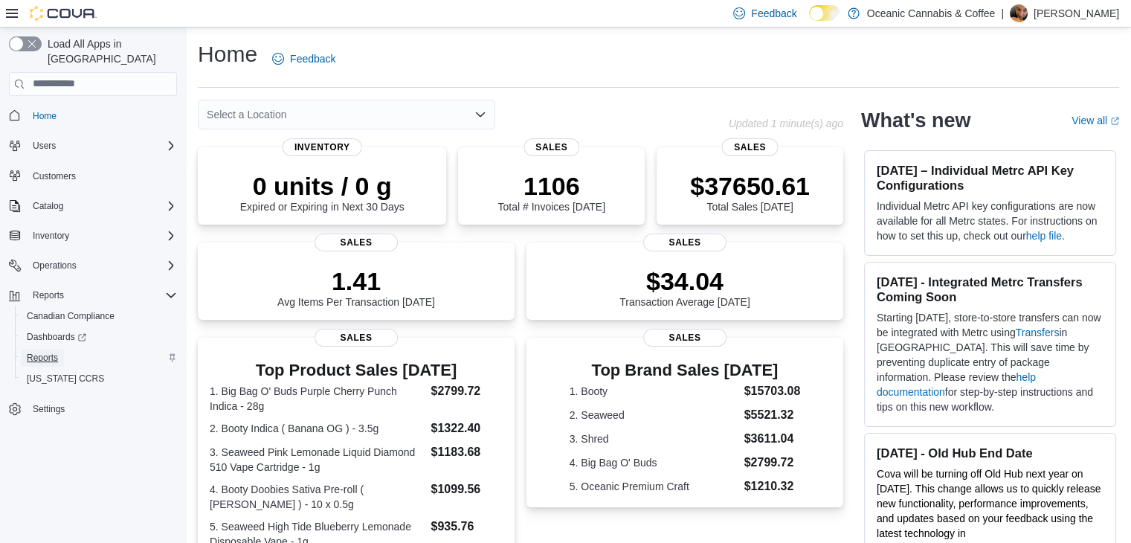
click at [54, 352] on span "Reports" at bounding box center [42, 358] width 31 height 12
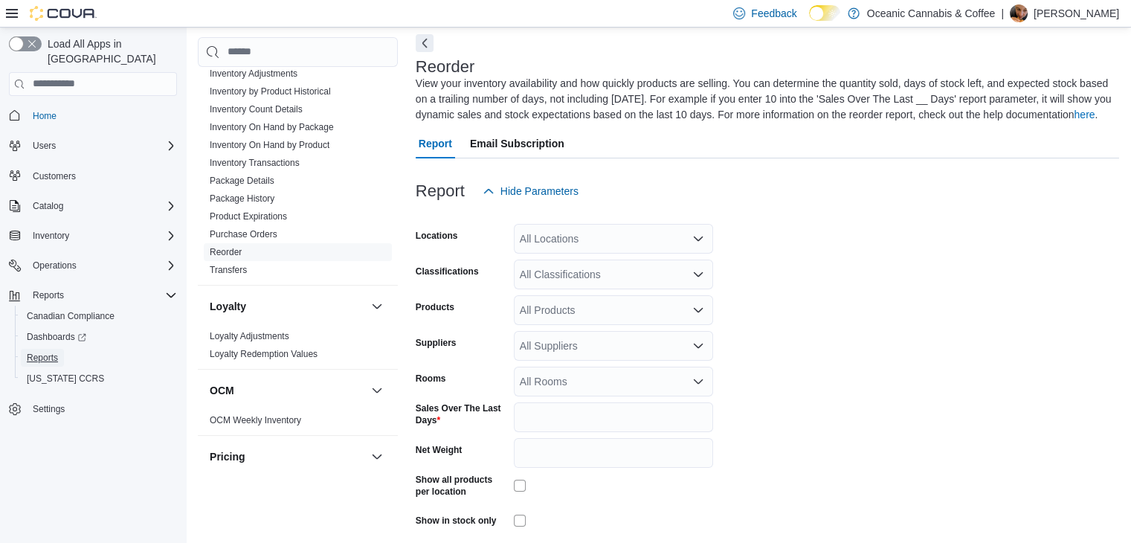
scroll to position [223, 0]
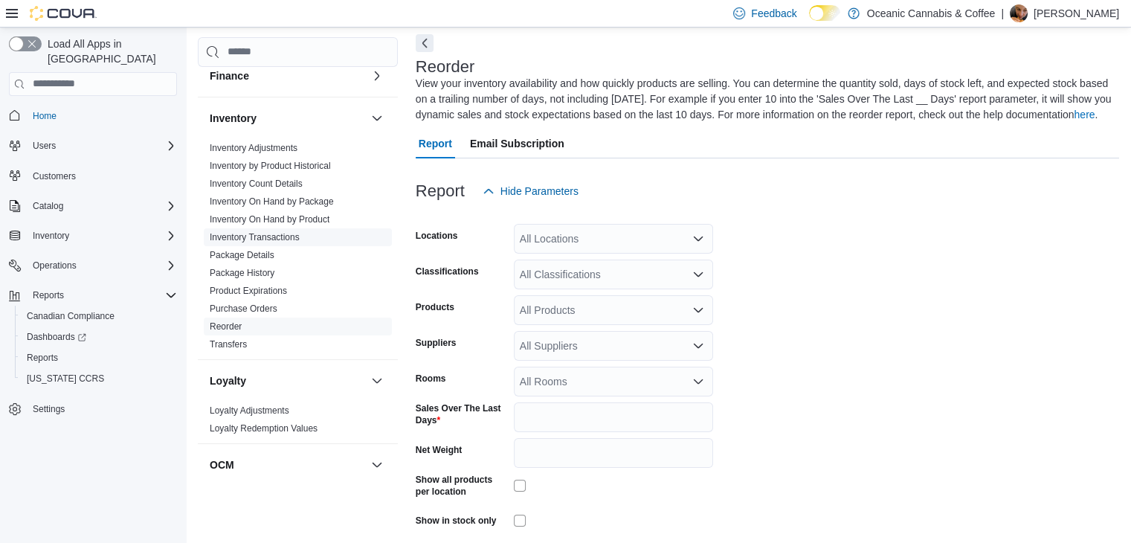
click at [268, 232] on link "Inventory Transactions" at bounding box center [255, 237] width 90 height 10
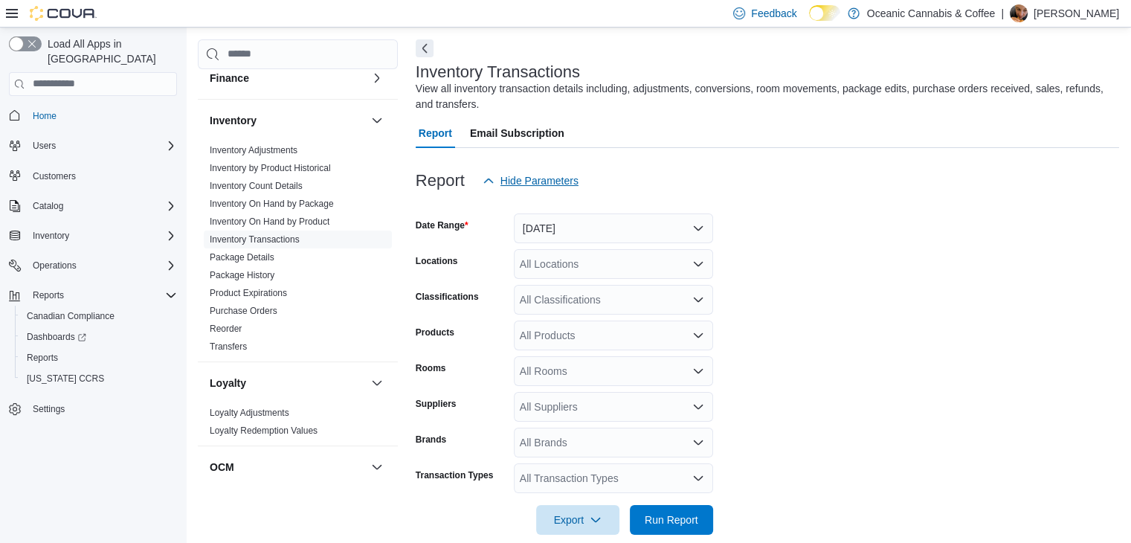
scroll to position [50, 0]
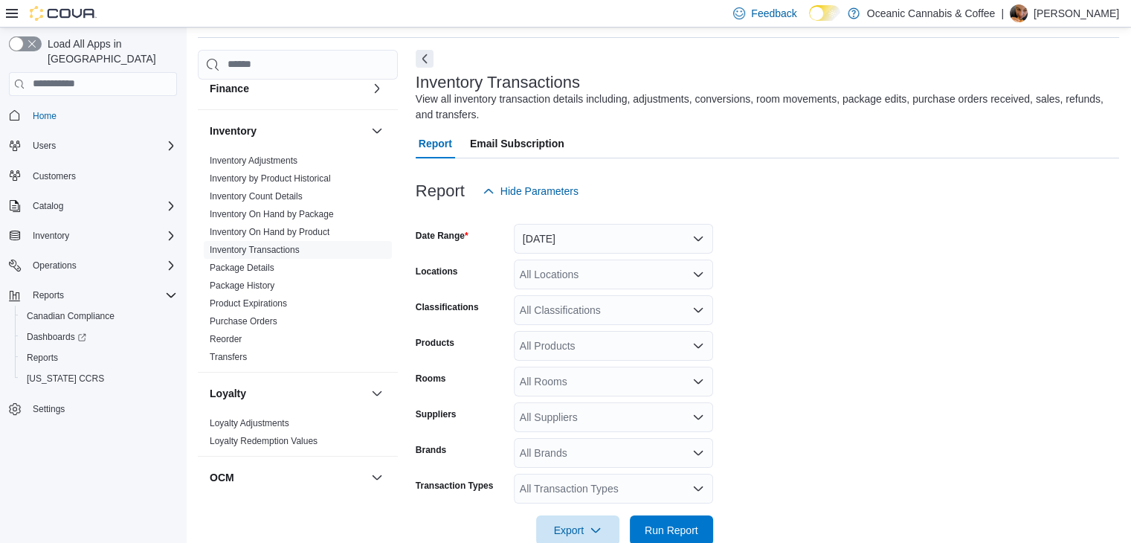
click at [805, 197] on div "Report Hide Parameters" at bounding box center [768, 191] width 704 height 30
click at [587, 233] on button "[DATE]" at bounding box center [613, 239] width 199 height 30
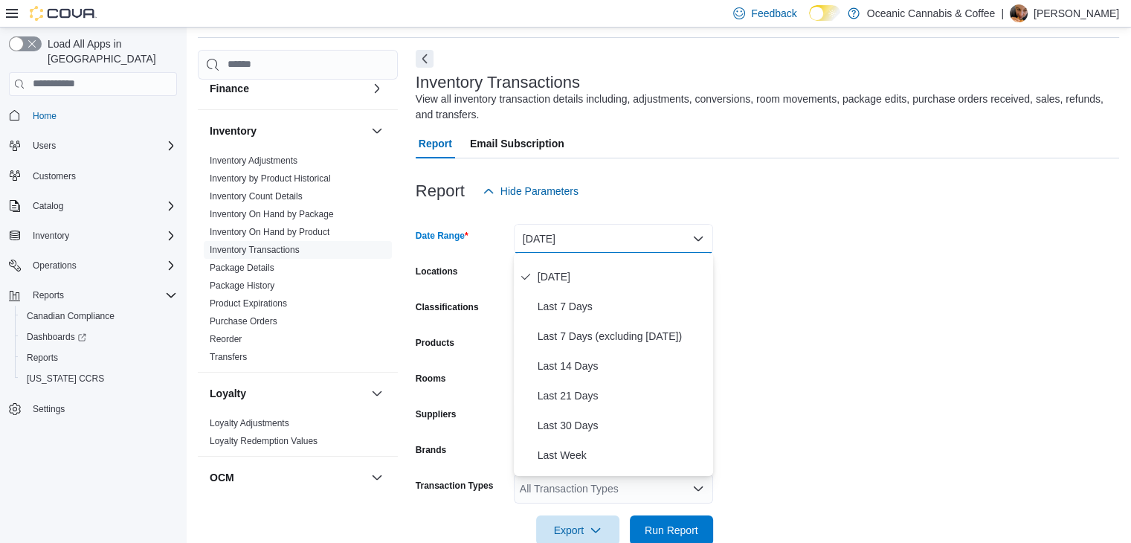
scroll to position [74, 0]
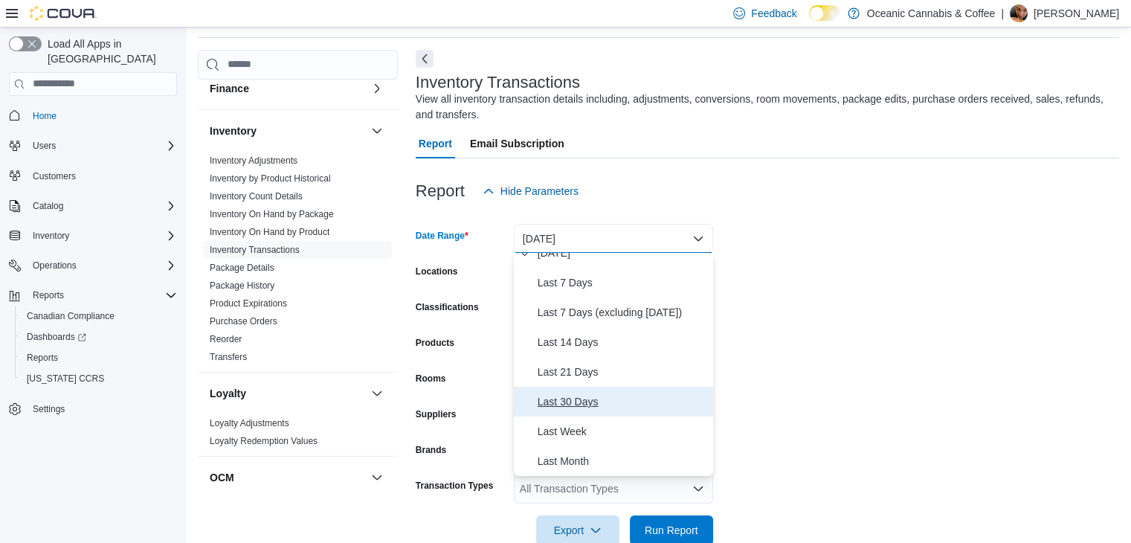
click at [579, 408] on span "Last 30 Days" at bounding box center [623, 402] width 170 height 18
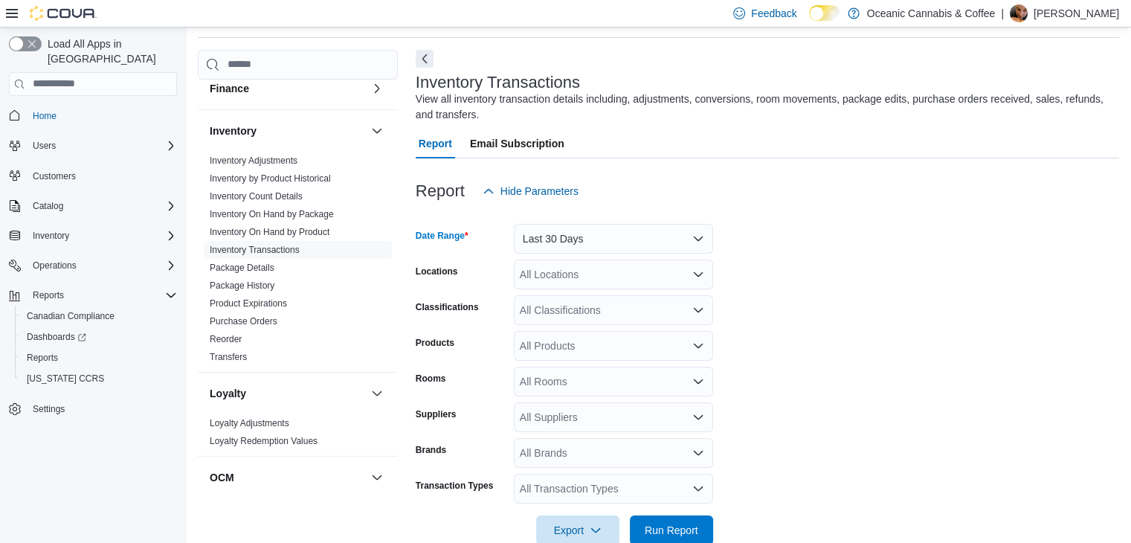
click at [544, 272] on div "All Locations" at bounding box center [613, 275] width 199 height 30
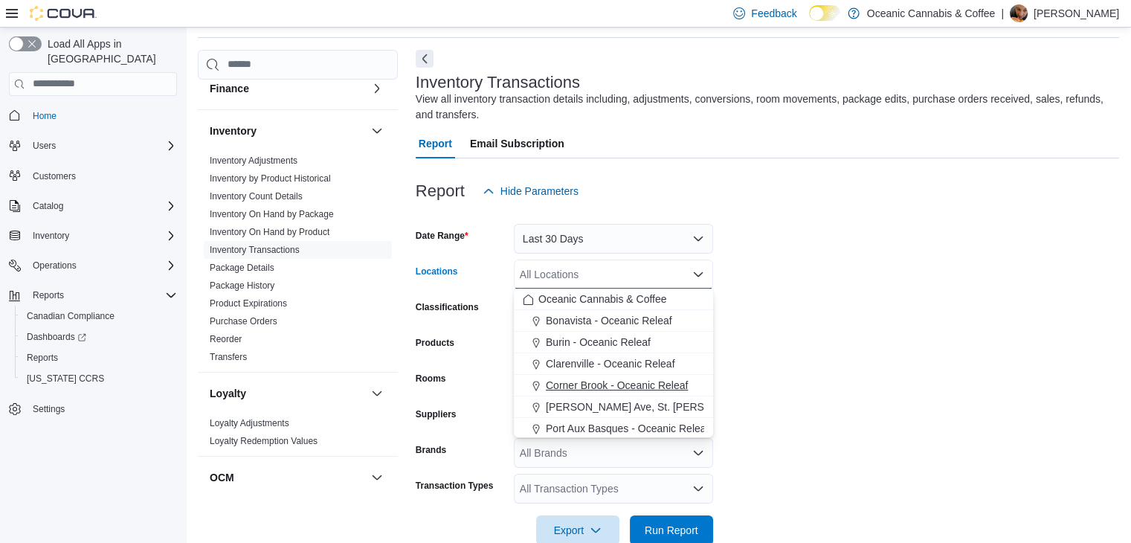
click at [579, 383] on span "Corner Brook - Oceanic Releaf" at bounding box center [617, 385] width 142 height 15
click at [713, 322] on form "Date Range Last 30 Days Locations [GEOGRAPHIC_DATA] - [GEOGRAPHIC_DATA] Releaf …" at bounding box center [768, 375] width 704 height 339
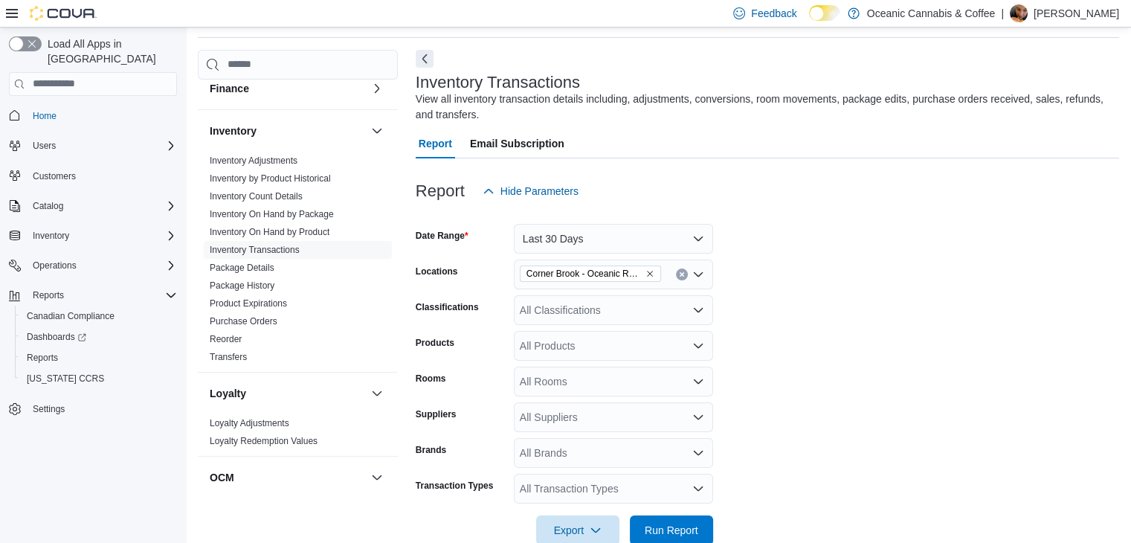
click at [566, 309] on div "All Classifications" at bounding box center [613, 310] width 199 height 30
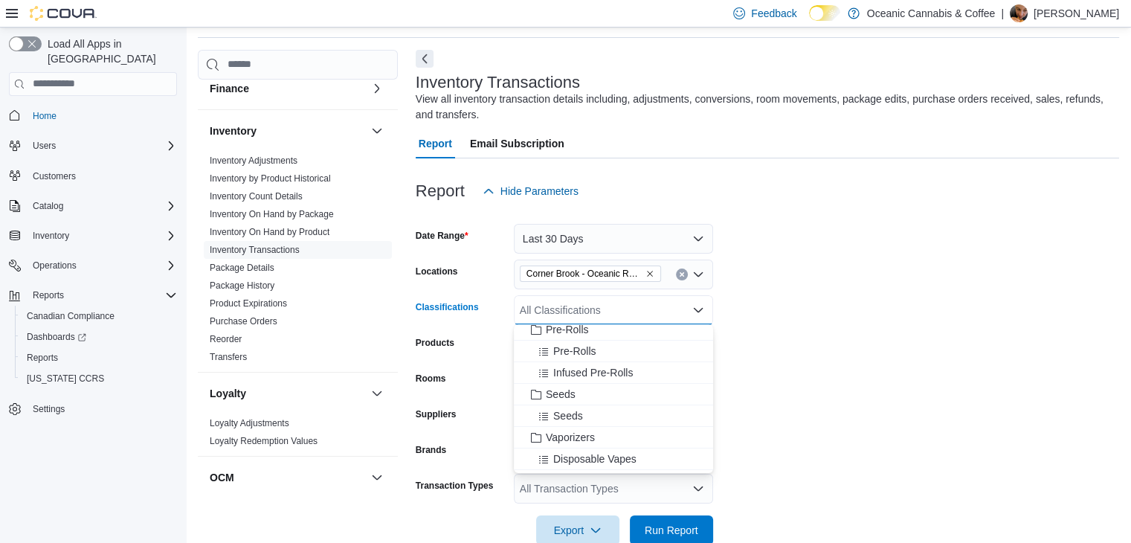
scroll to position [149, 0]
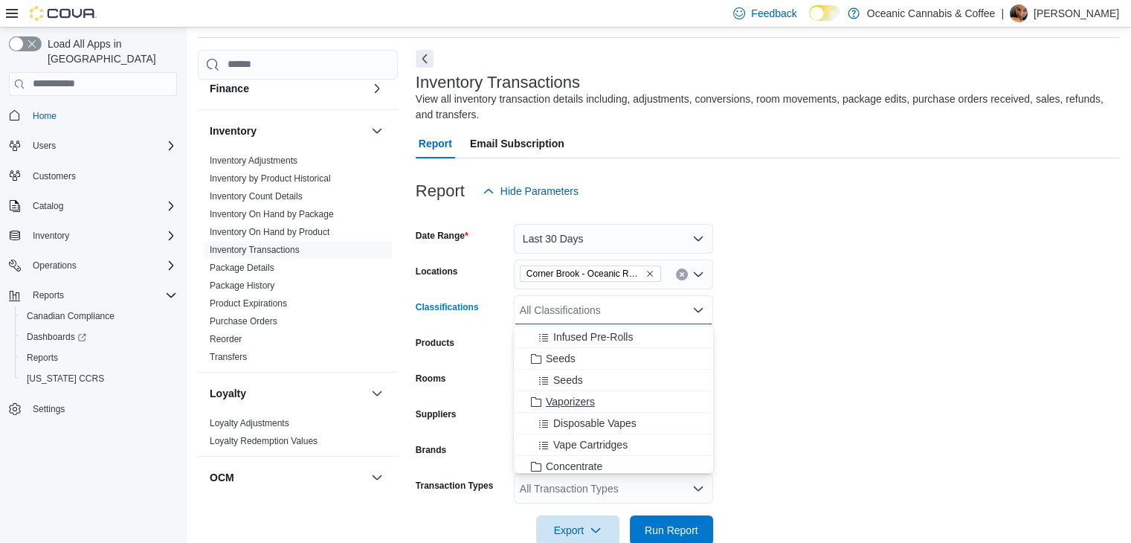
click at [586, 406] on span "Vaporizers" at bounding box center [570, 401] width 49 height 15
click at [628, 405] on span "Disposable Vapes" at bounding box center [594, 401] width 83 height 15
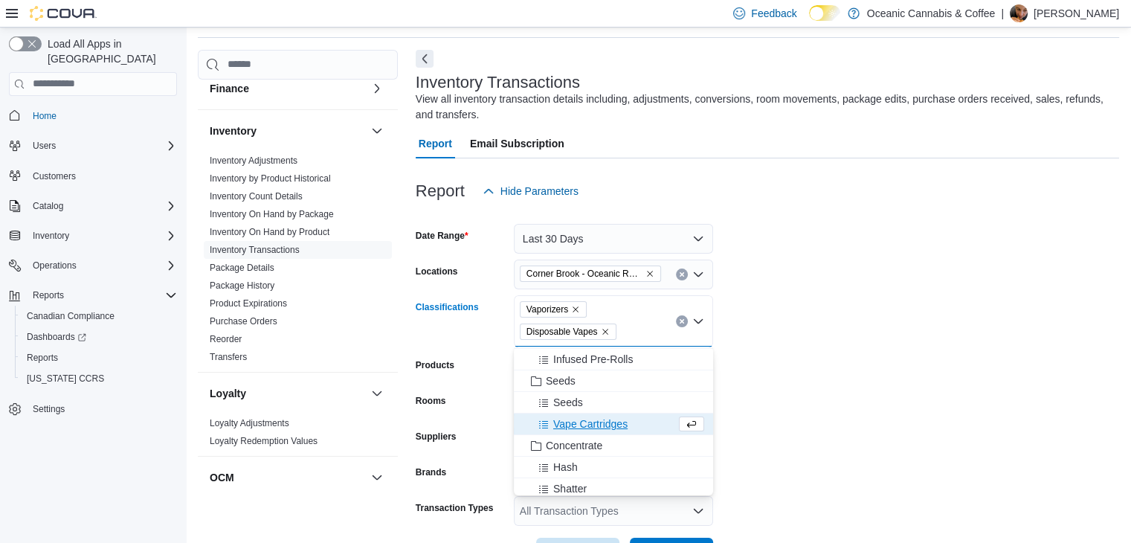
click at [573, 309] on icon "Remove Vaporizers from selection in this group" at bounding box center [575, 309] width 9 height 9
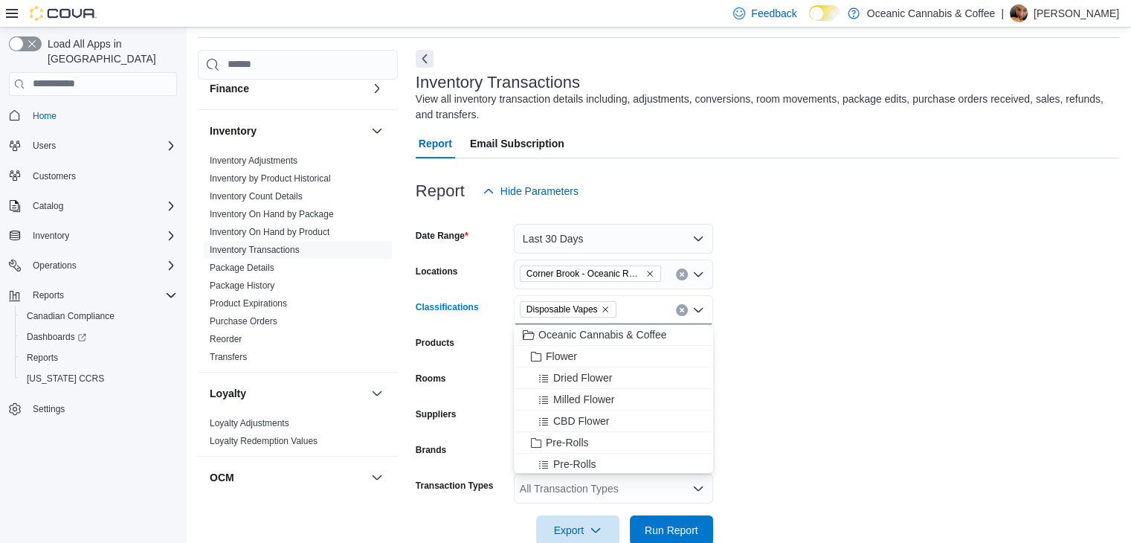
click at [723, 310] on form "Date Range Last 30 Days Locations [GEOGRAPHIC_DATA] - [GEOGRAPHIC_DATA] Releaf …" at bounding box center [768, 375] width 704 height 339
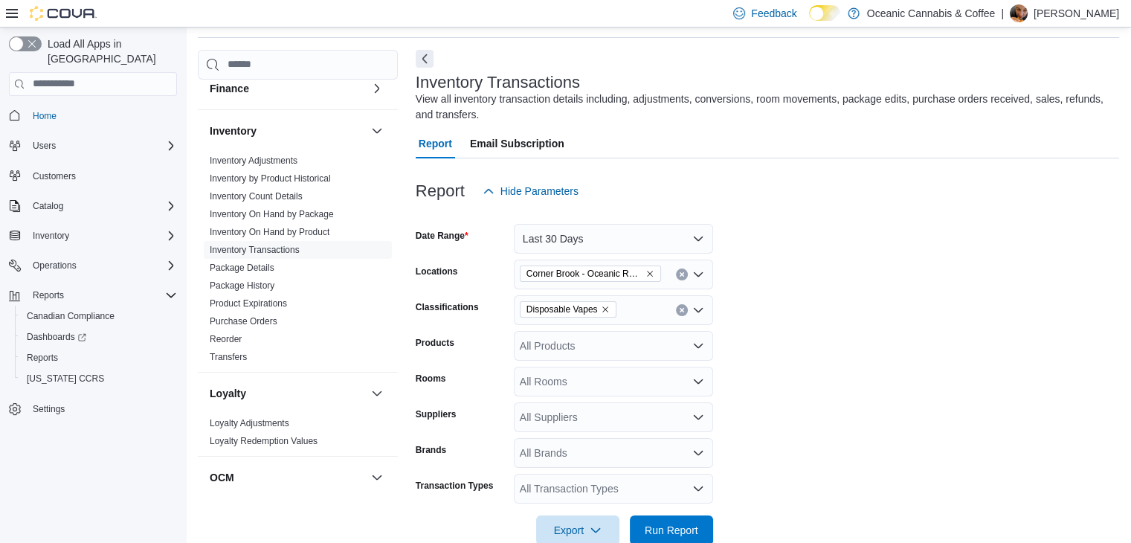
click at [573, 352] on div "All Products" at bounding box center [613, 346] width 199 height 30
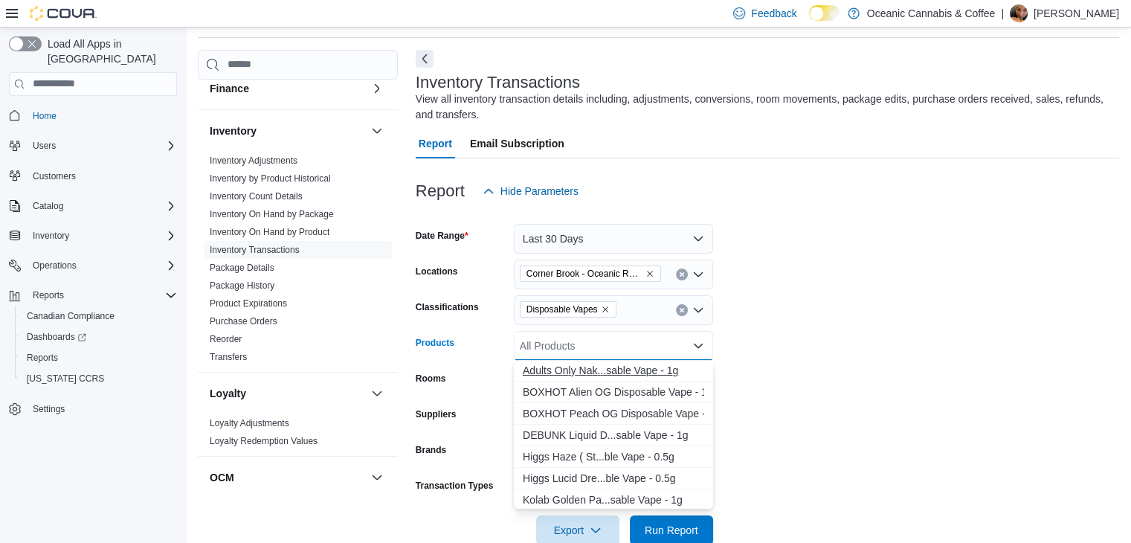
click at [579, 369] on div "A d u l t s O n l y N a k . . . s a b l e V a p e - 1 g" at bounding box center [613, 370] width 181 height 15
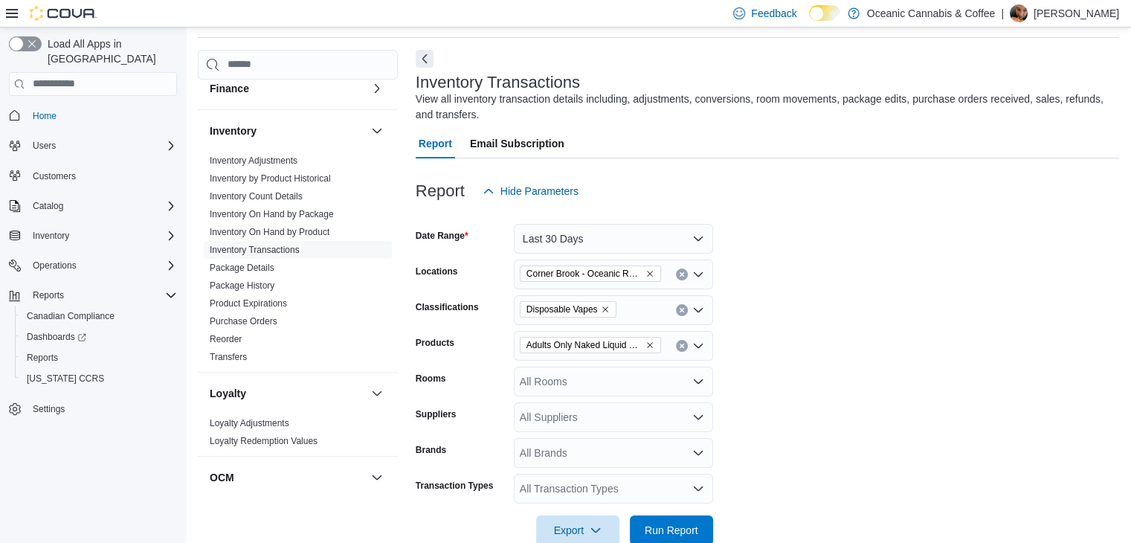
click at [838, 366] on form "Date Range Last 30 Days Locations [GEOGRAPHIC_DATA] - Oceanic Releaf Classifica…" at bounding box center [768, 375] width 704 height 339
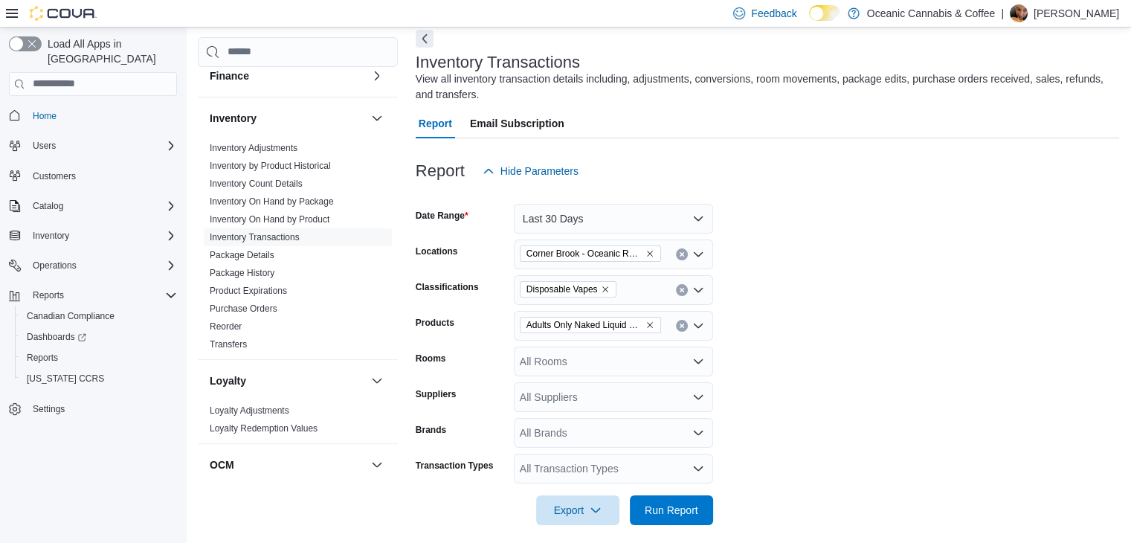
scroll to position [81, 0]
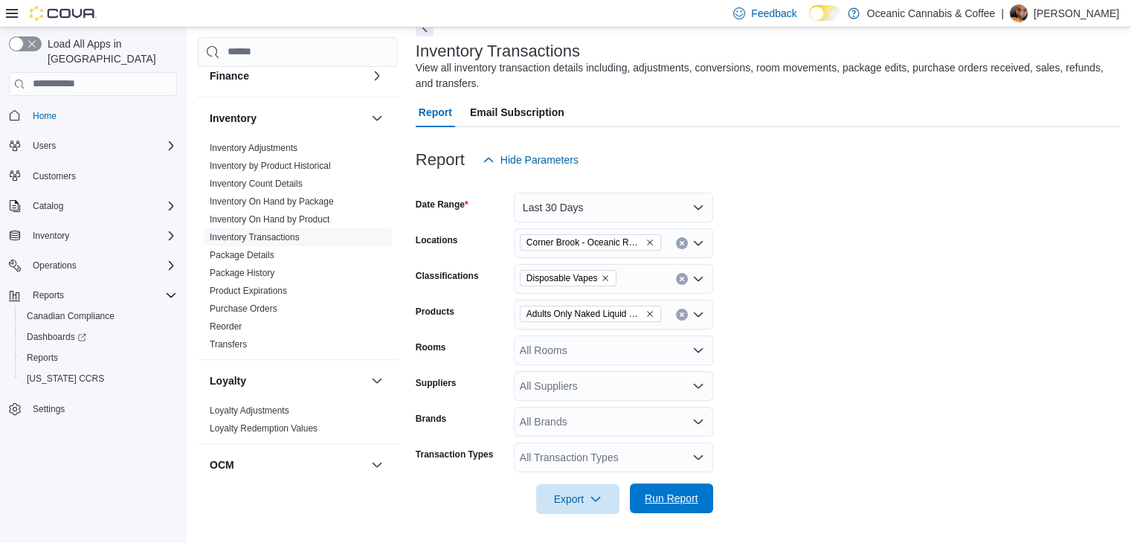
click at [686, 489] on span "Run Report" at bounding box center [671, 498] width 65 height 30
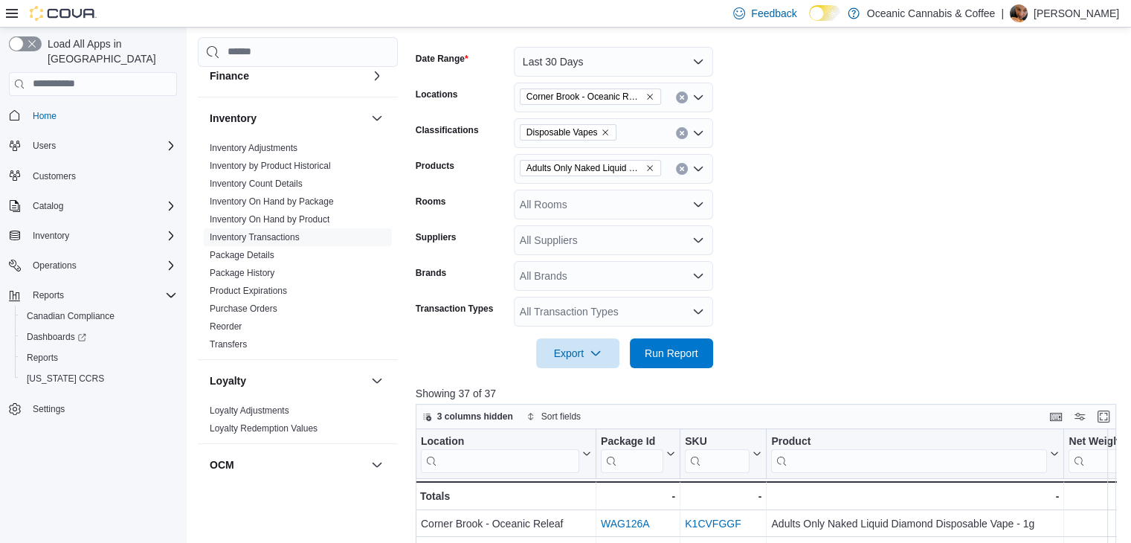
scroll to position [155, 0]
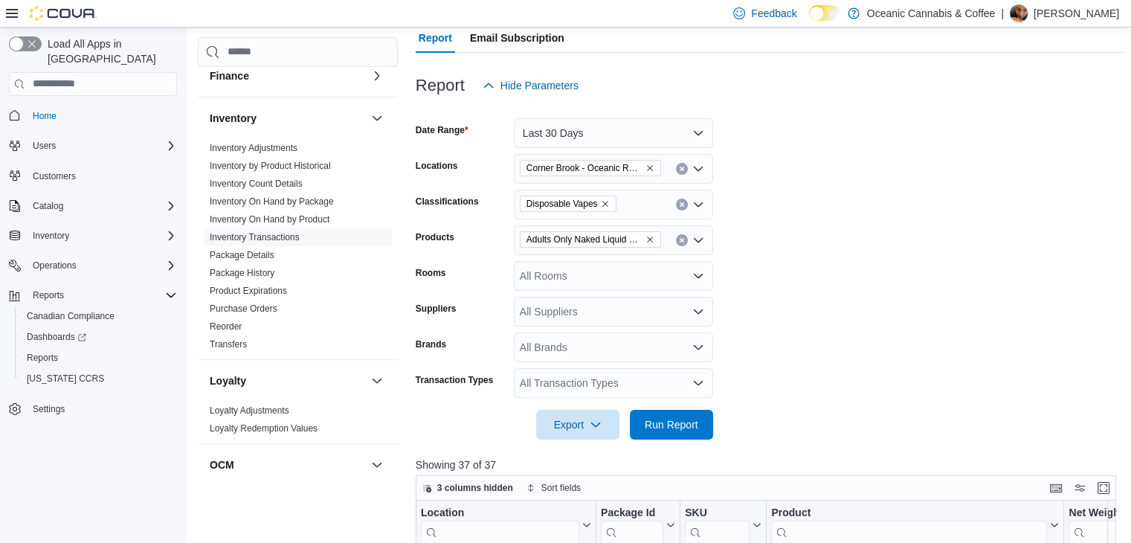
click at [659, 379] on div "All Transaction Types" at bounding box center [613, 383] width 199 height 30
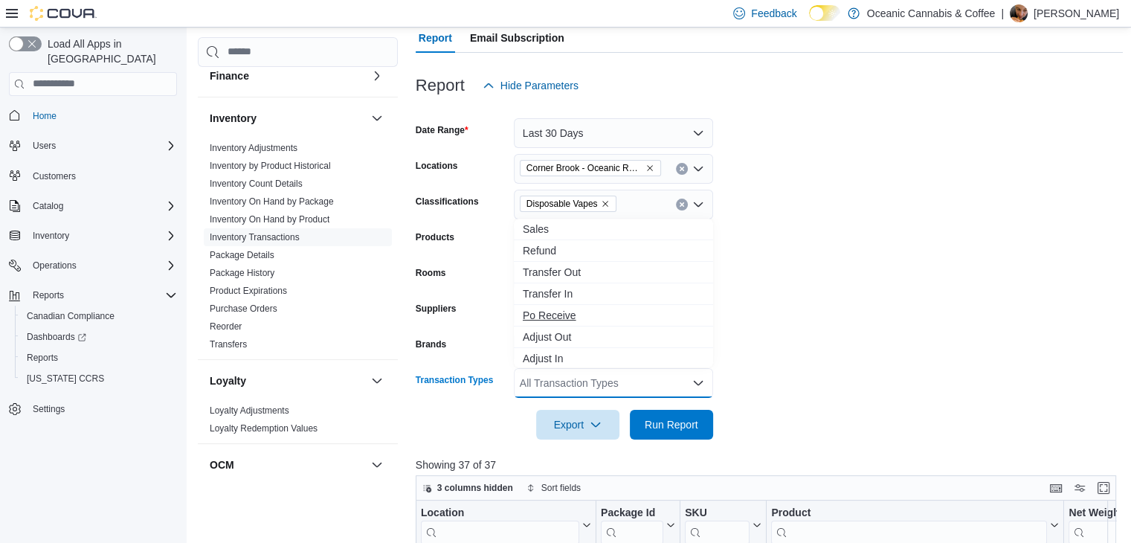
click at [561, 319] on span "Po Receive" at bounding box center [613, 315] width 181 height 15
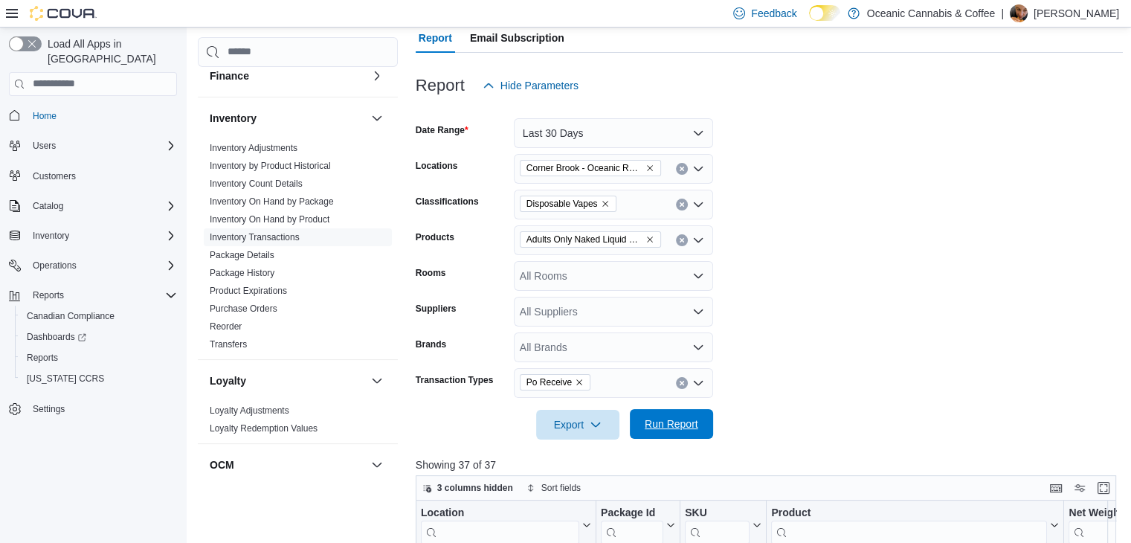
click at [664, 419] on span "Run Report" at bounding box center [672, 423] width 54 height 15
click at [840, 322] on form "Date Range Last 30 Days Locations [GEOGRAPHIC_DATA] - Oceanic Releaf Classifica…" at bounding box center [770, 269] width 708 height 339
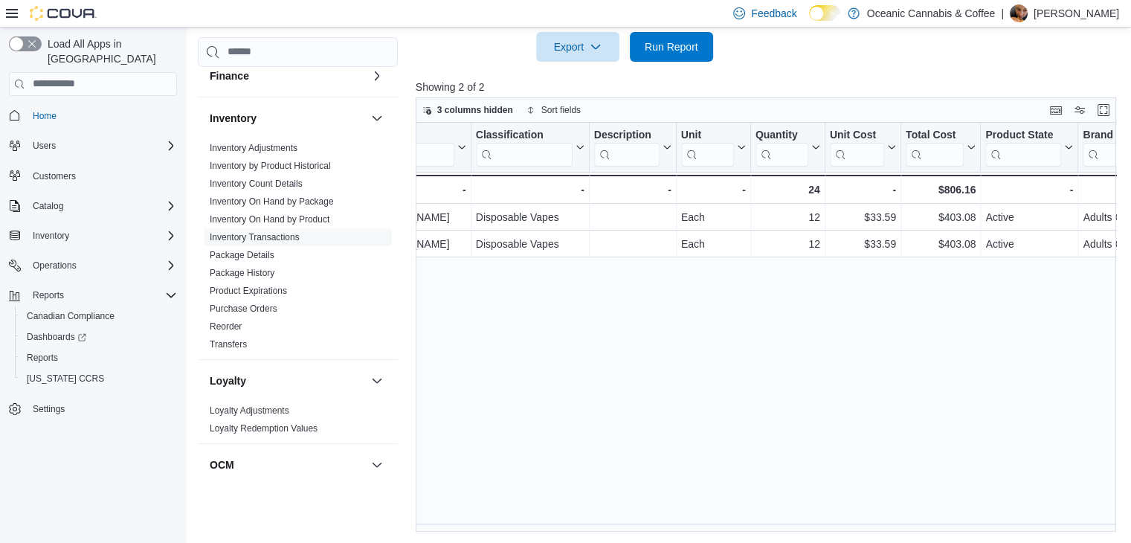
scroll to position [0, 1330]
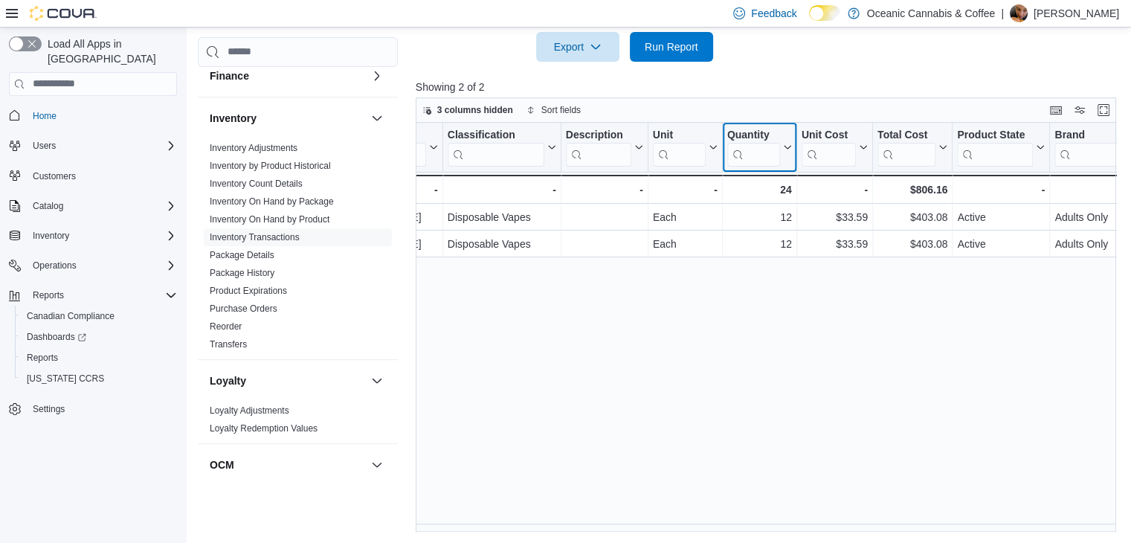
click at [774, 132] on div "Quantity" at bounding box center [753, 135] width 53 height 14
drag, startPoint x: 774, startPoint y: 132, endPoint x: 585, endPoint y: 144, distance: 189.3
click at [585, 144] on div "Location Click to view column header actions Package Id Click to view column he…" at bounding box center [260, 163] width 2348 height 81
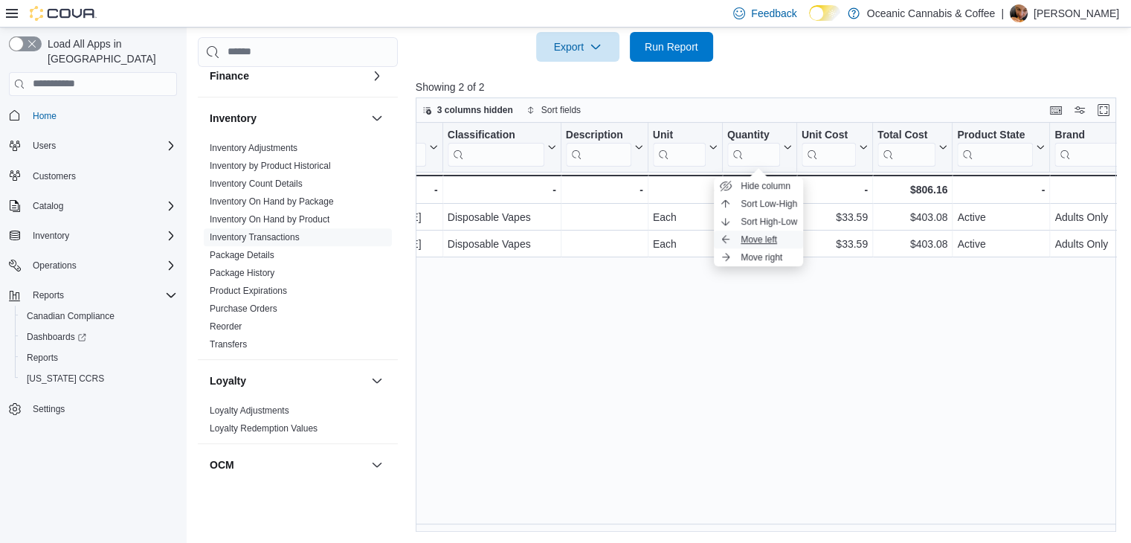
click at [768, 241] on span "Move left" at bounding box center [759, 240] width 36 height 12
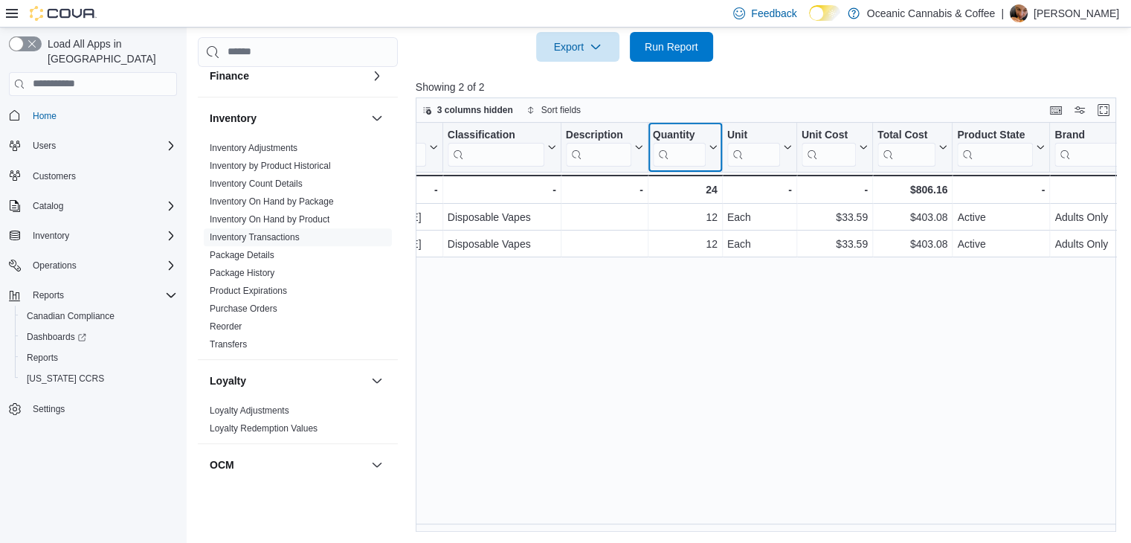
click at [694, 138] on div "Quantity" at bounding box center [678, 135] width 53 height 14
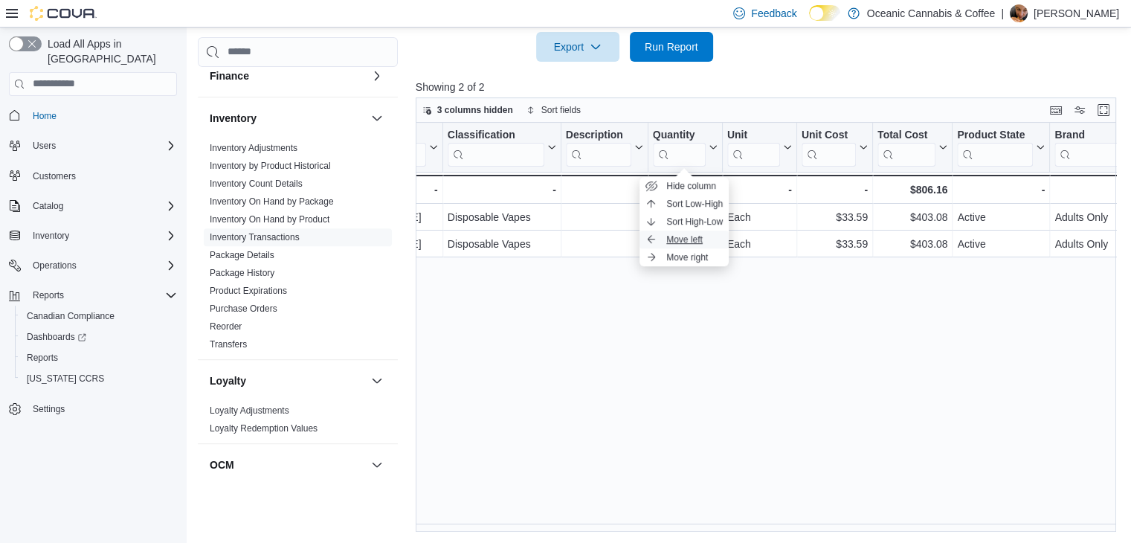
click at [695, 239] on span "Move left" at bounding box center [684, 240] width 36 height 12
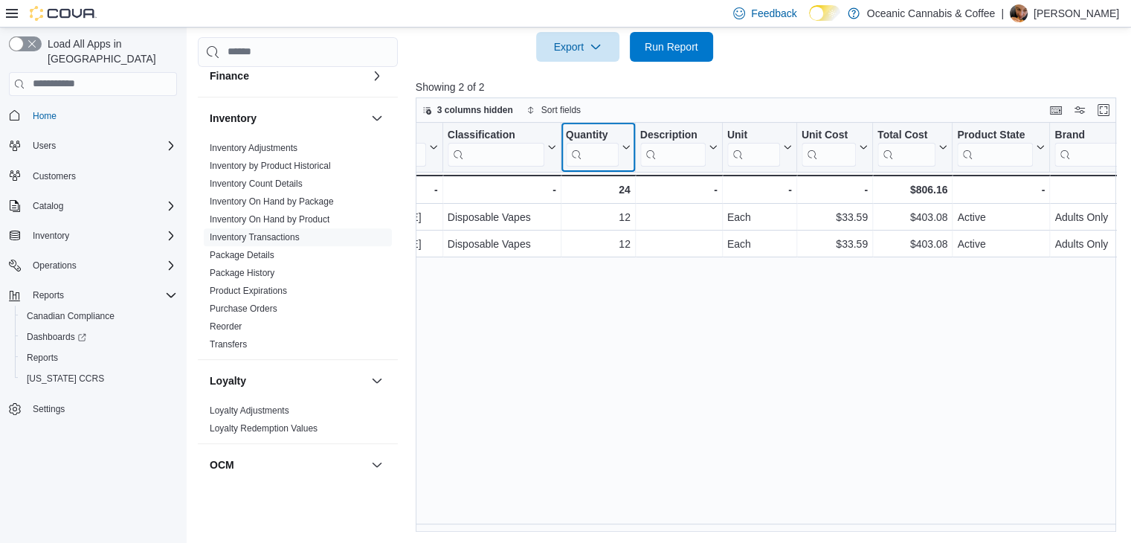
click at [612, 129] on div "Quantity" at bounding box center [591, 135] width 53 height 14
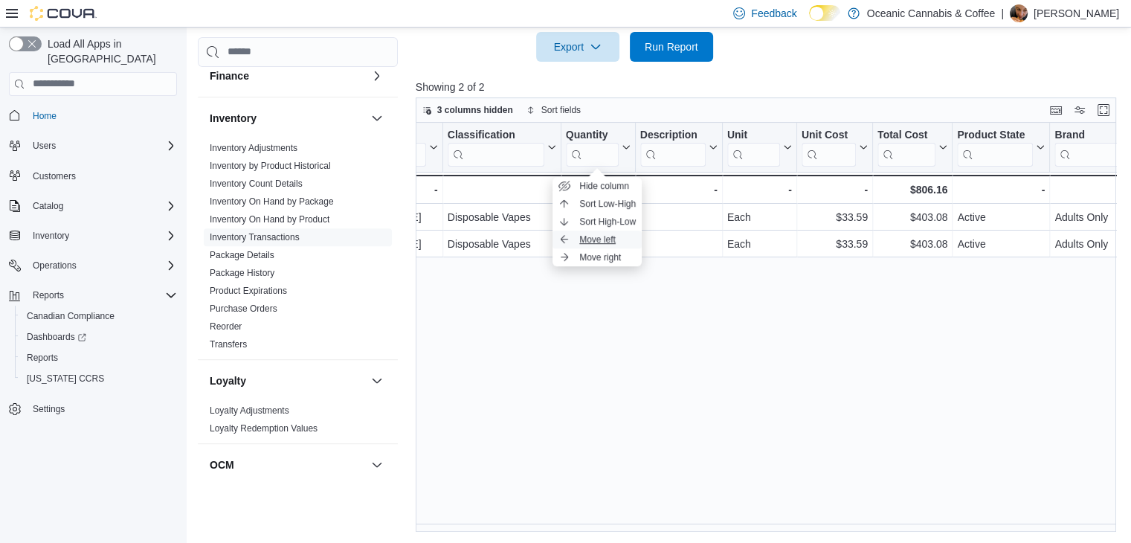
click at [611, 242] on span "Move left" at bounding box center [597, 240] width 36 height 12
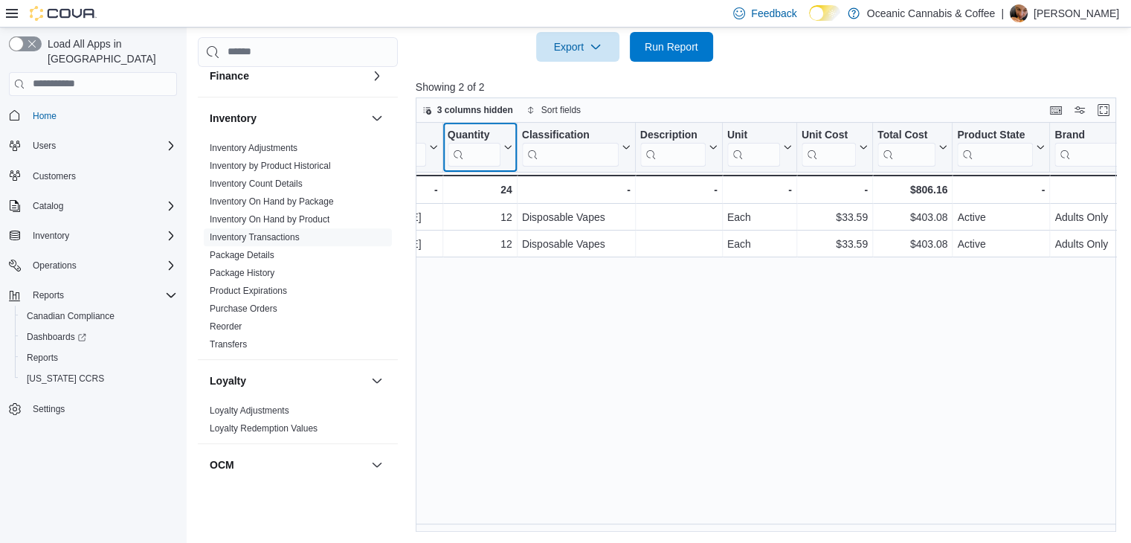
click at [497, 142] on div at bounding box center [473, 154] width 53 height 24
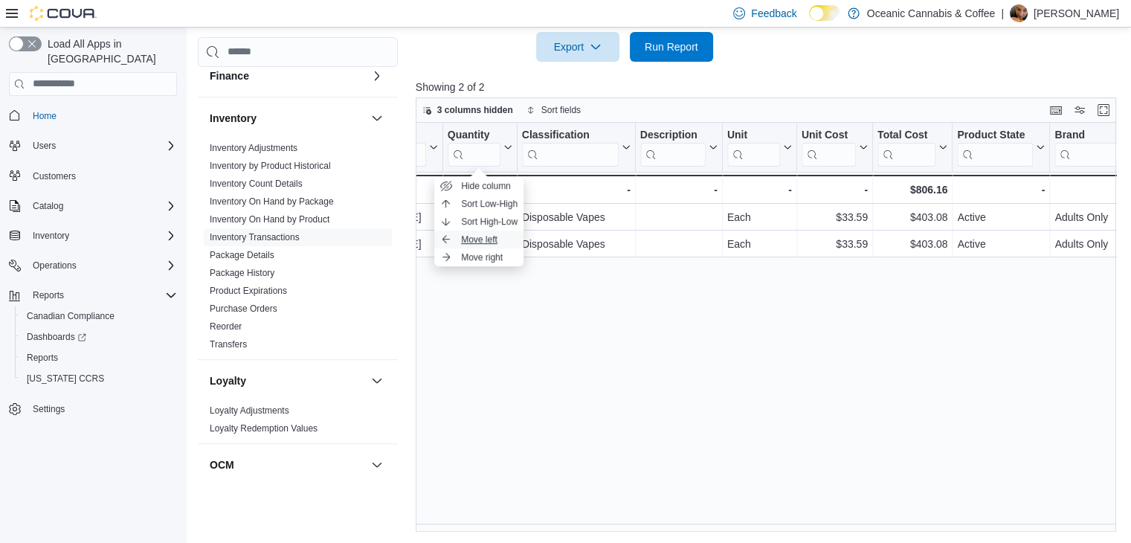
click at [497, 234] on span "Move left" at bounding box center [479, 240] width 36 height 12
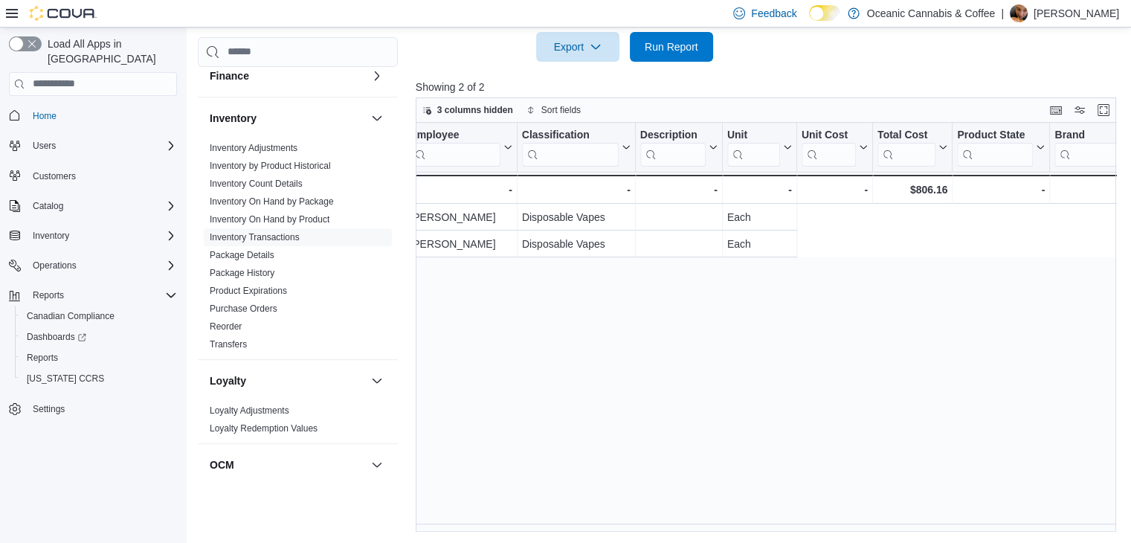
scroll to position [0, 928]
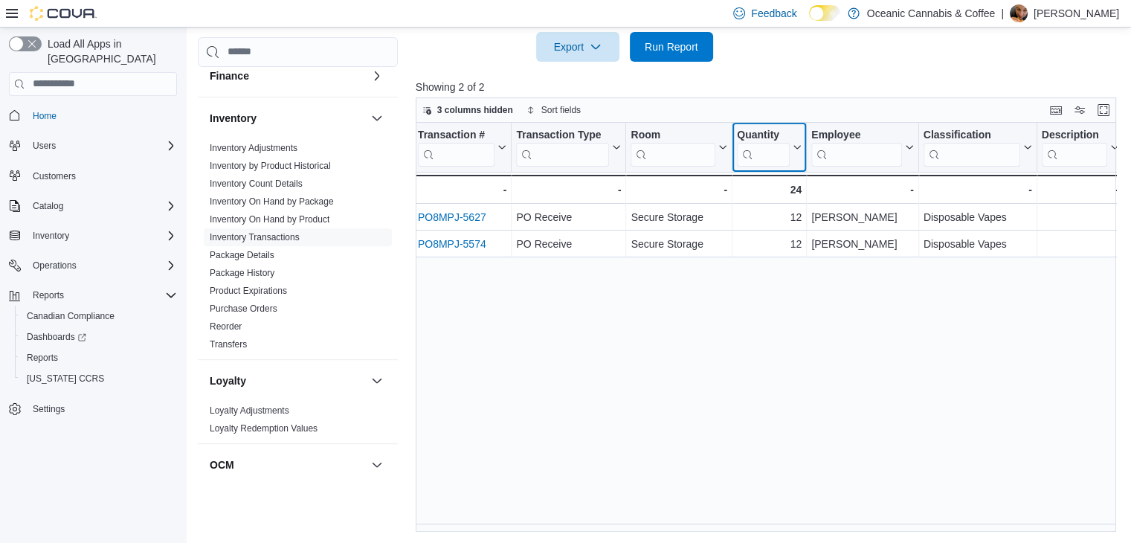
click at [761, 135] on div "Quantity" at bounding box center [763, 135] width 53 height 14
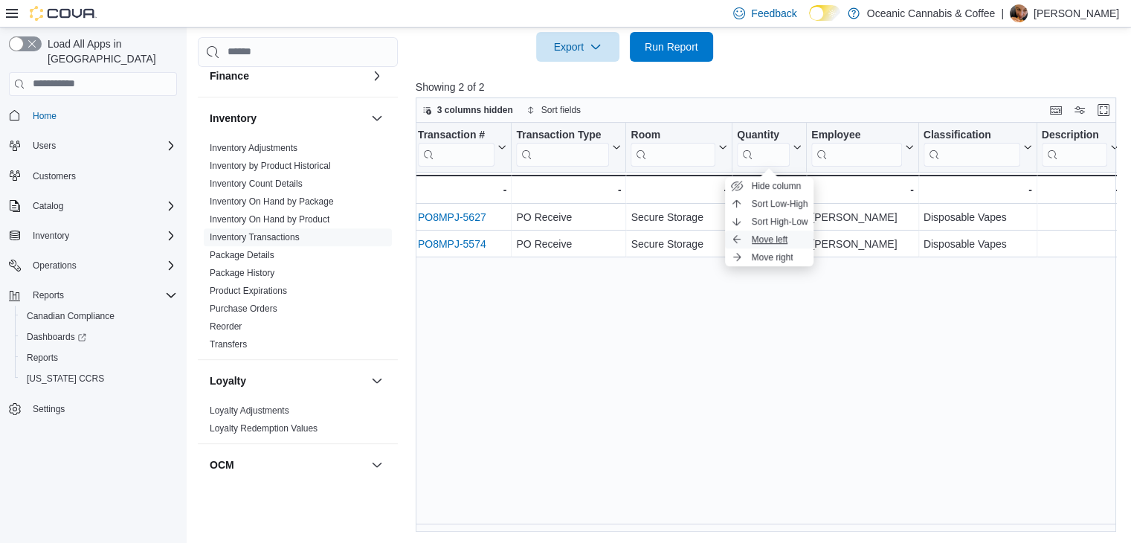
click at [753, 244] on span "Move left" at bounding box center [770, 240] width 36 height 12
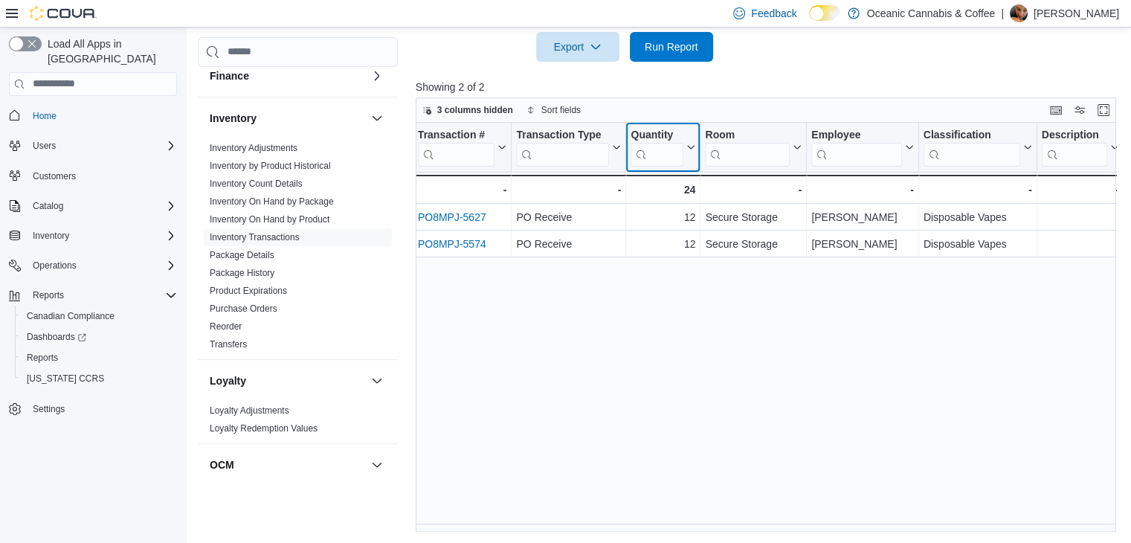
click at [666, 130] on div "Quantity" at bounding box center [657, 135] width 53 height 14
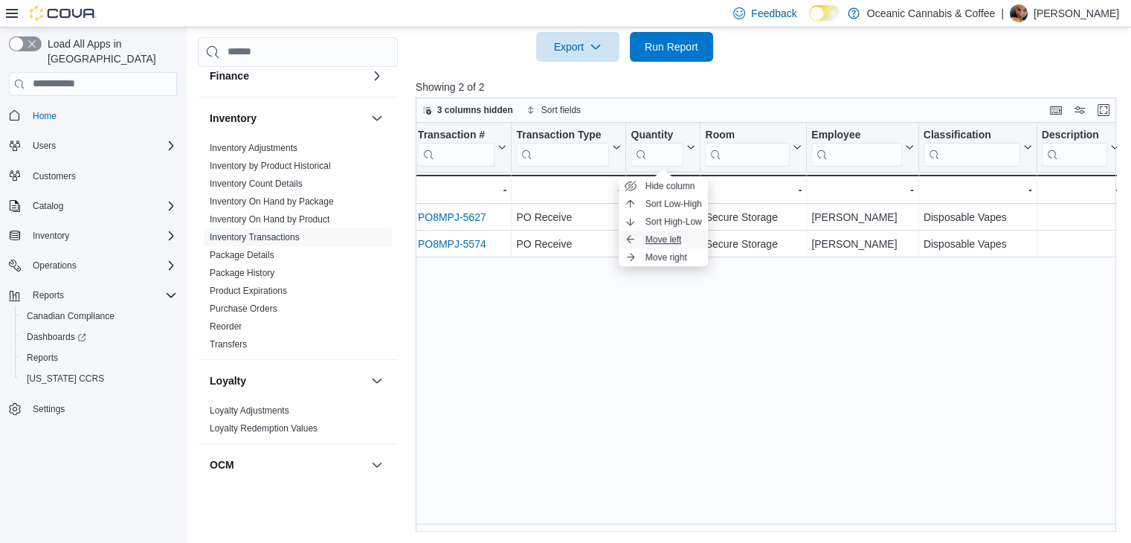
click at [675, 231] on button "Move left" at bounding box center [663, 240] width 89 height 18
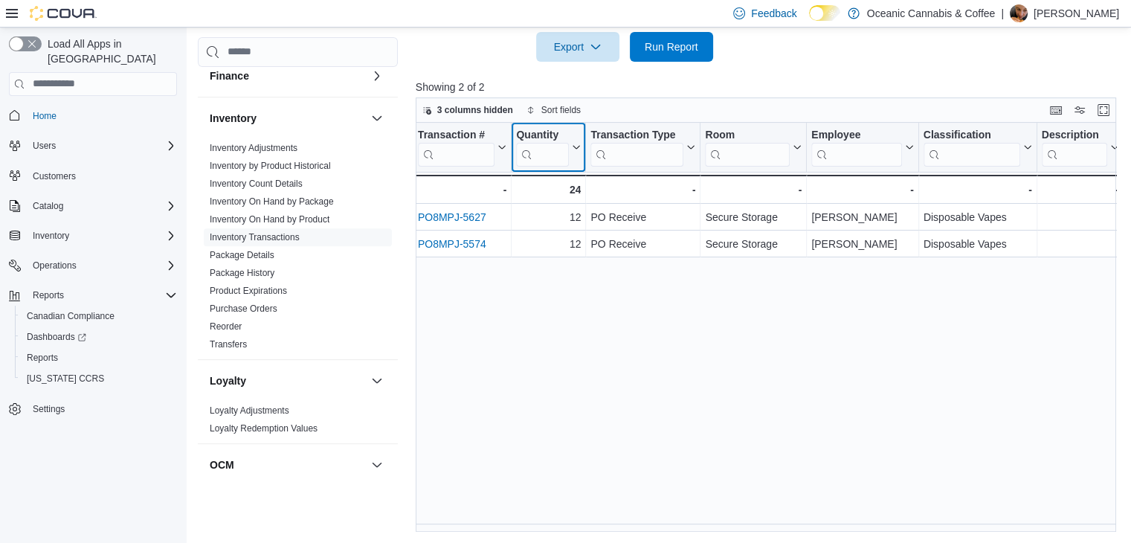
click at [548, 134] on div "Quantity" at bounding box center [542, 135] width 53 height 14
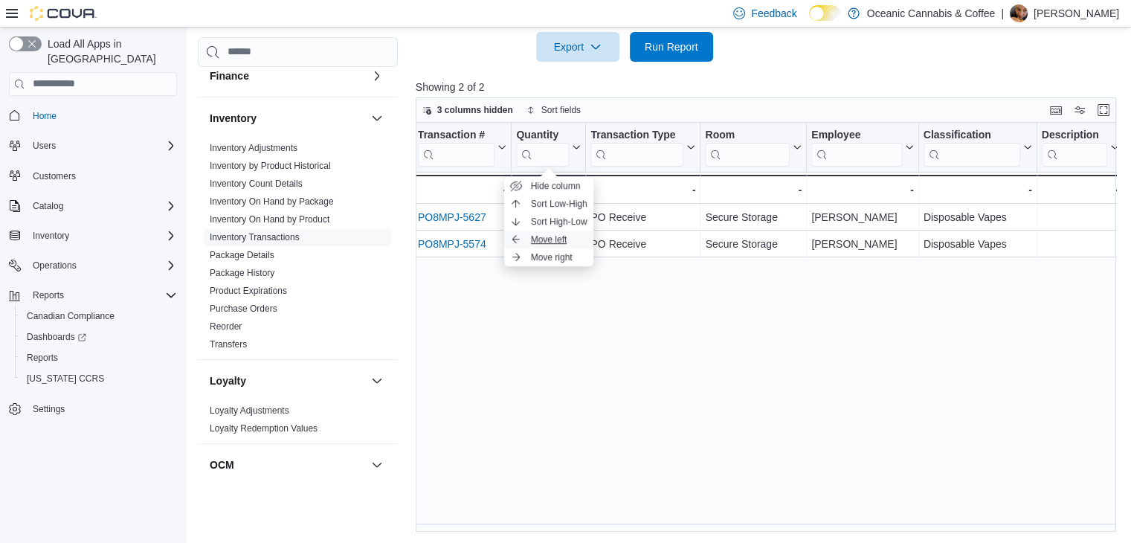
click at [565, 234] on span "Move left" at bounding box center [549, 240] width 36 height 12
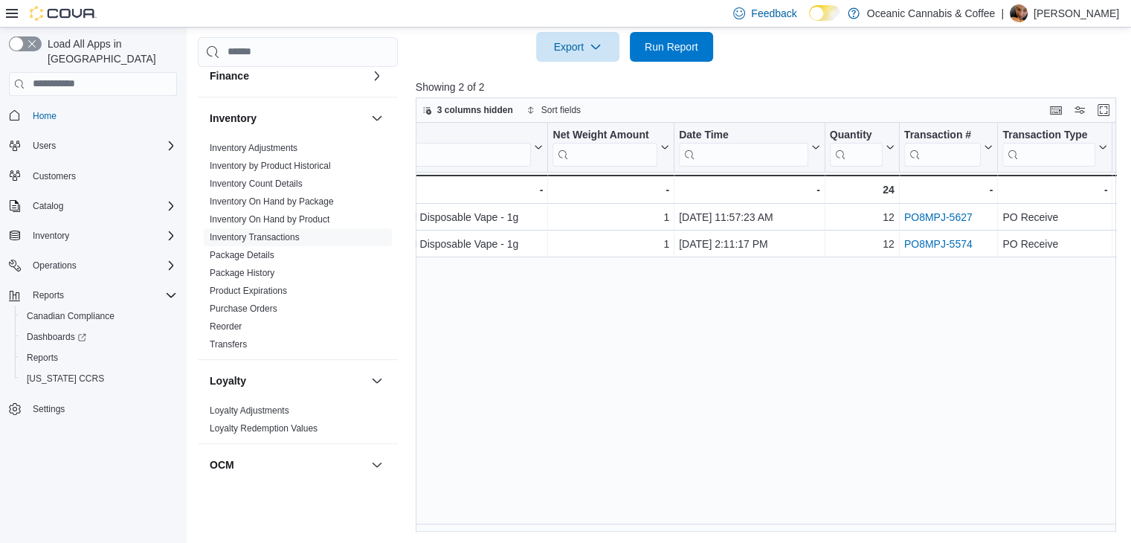
scroll to position [0, 435]
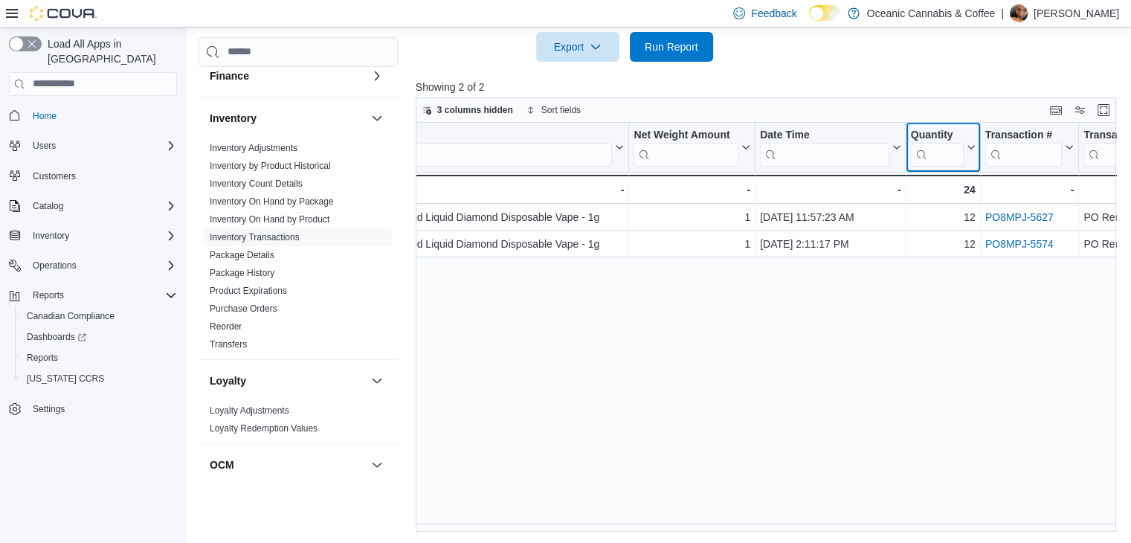
click at [938, 124] on div "Quantity Click to view column header actions" at bounding box center [943, 148] width 74 height 50
click at [946, 123] on div "Quantity Click to view column header actions" at bounding box center [943, 148] width 74 height 50
click at [949, 130] on div "Quantity" at bounding box center [936, 135] width 53 height 14
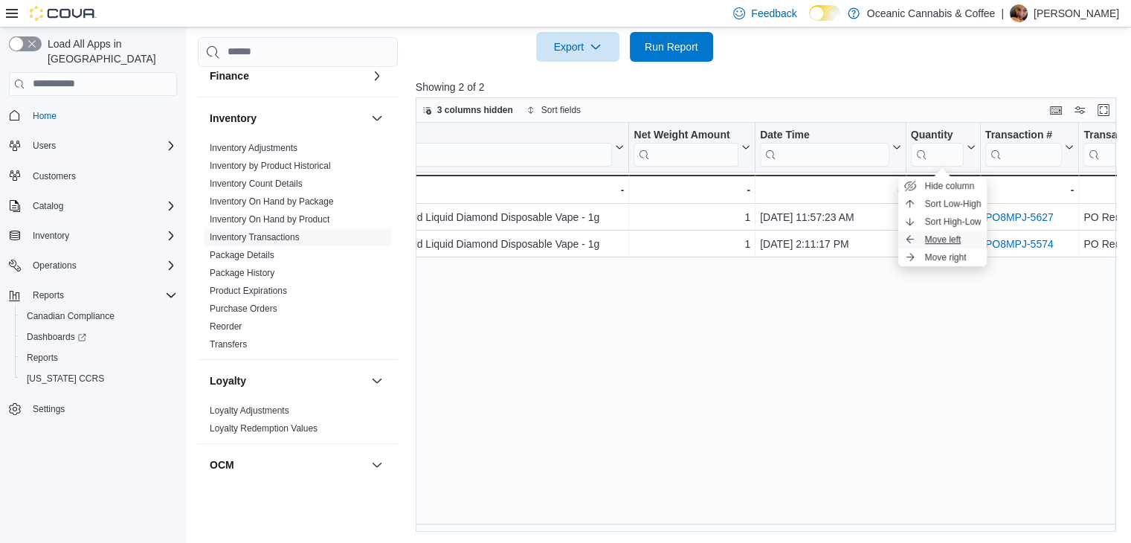
click at [958, 241] on span "Move left" at bounding box center [943, 240] width 36 height 12
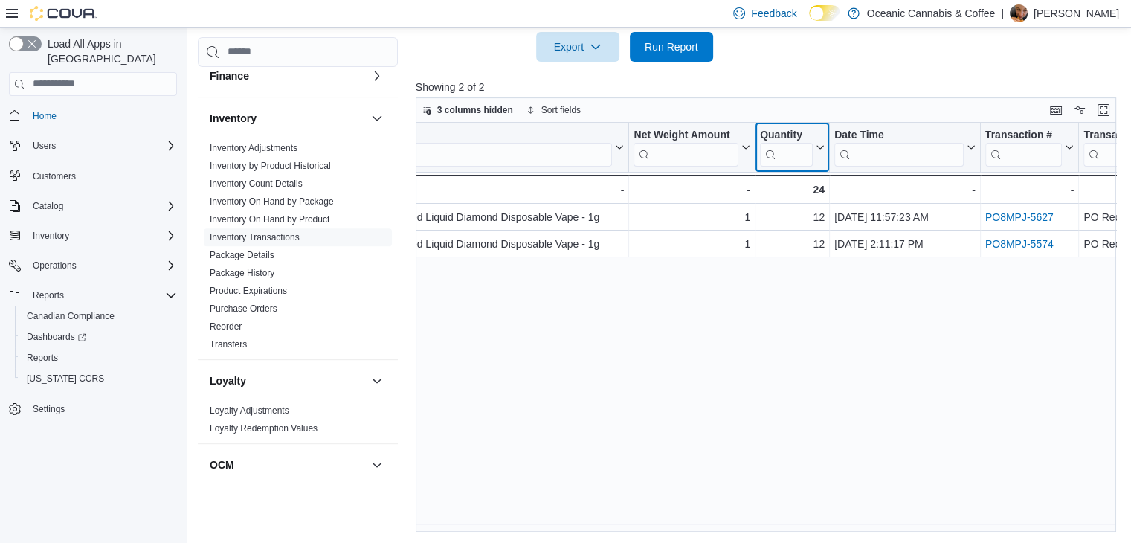
click at [800, 139] on div "Quantity" at bounding box center [786, 135] width 53 height 14
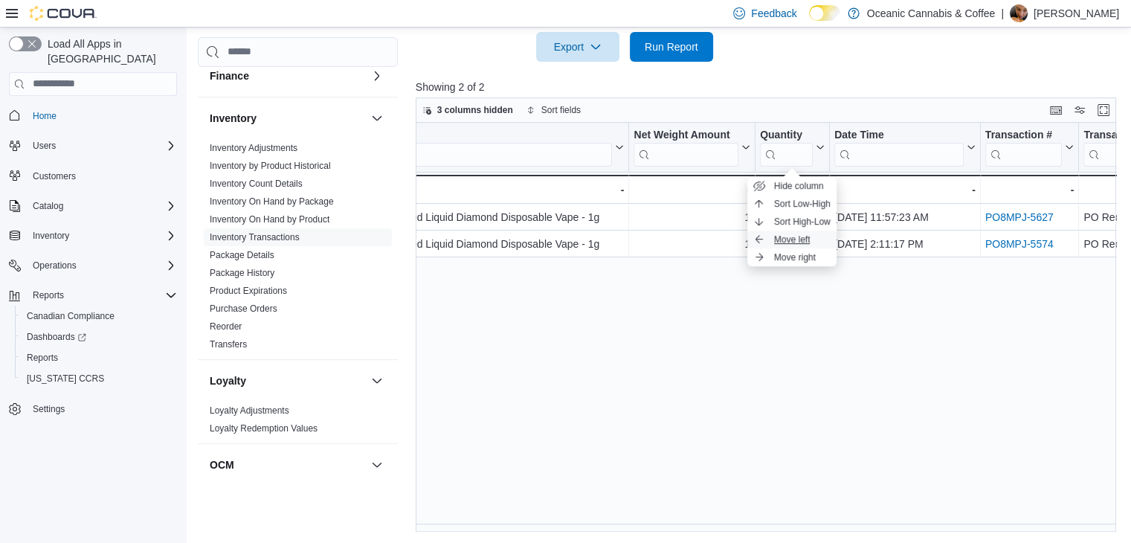
click at [809, 241] on span "Move left" at bounding box center [792, 240] width 36 height 12
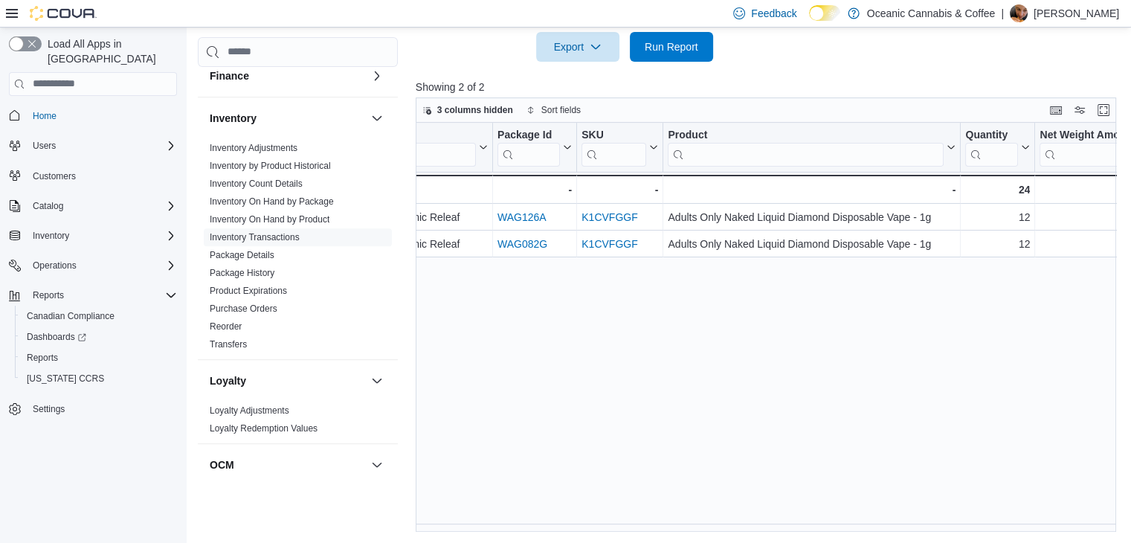
scroll to position [0, 0]
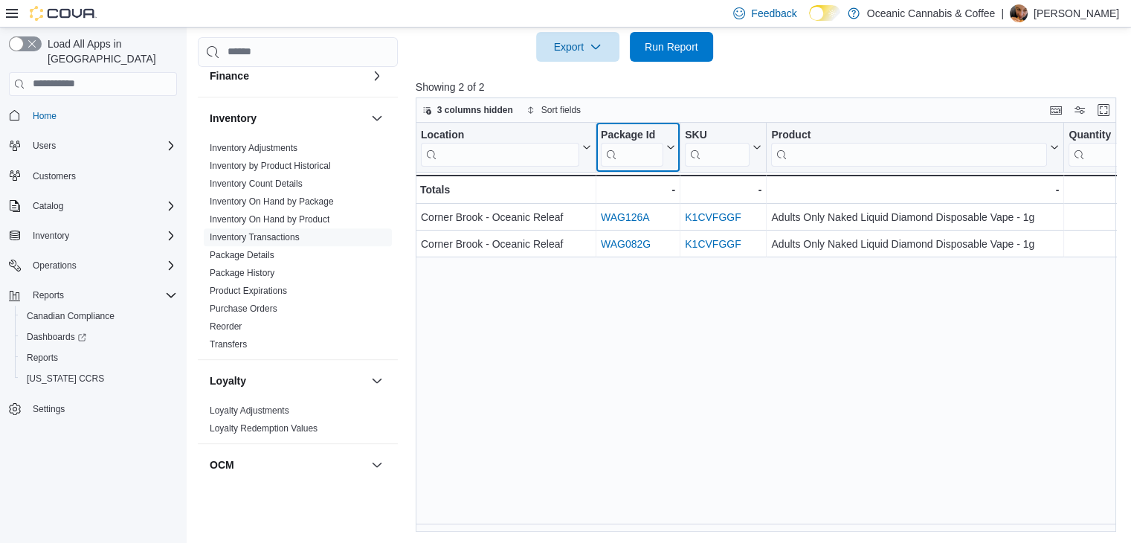
click at [631, 129] on div "Package Id" at bounding box center [632, 135] width 62 height 14
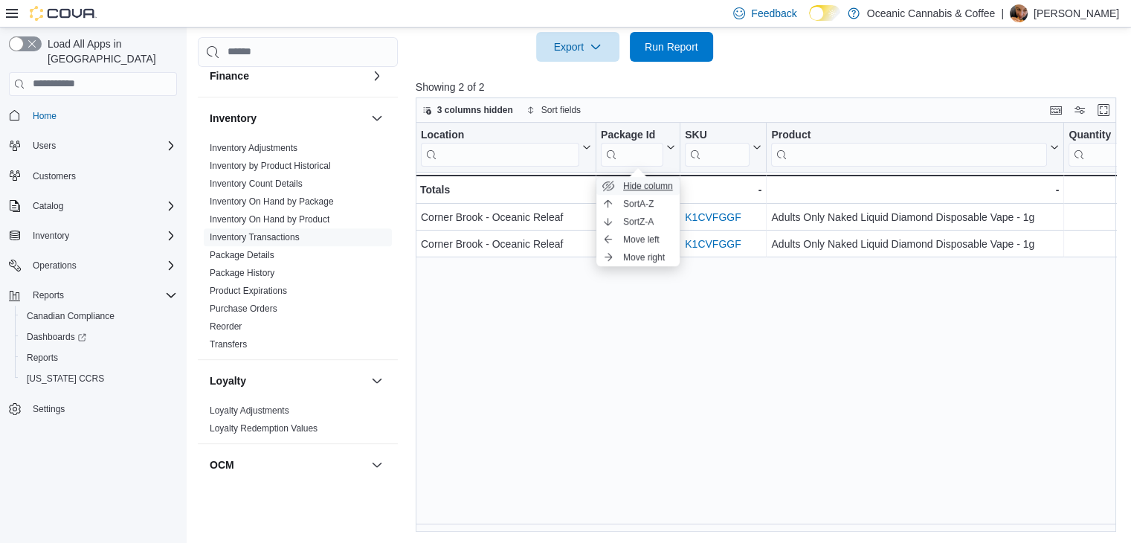
click at [644, 186] on span "Hide column" at bounding box center [648, 186] width 50 height 12
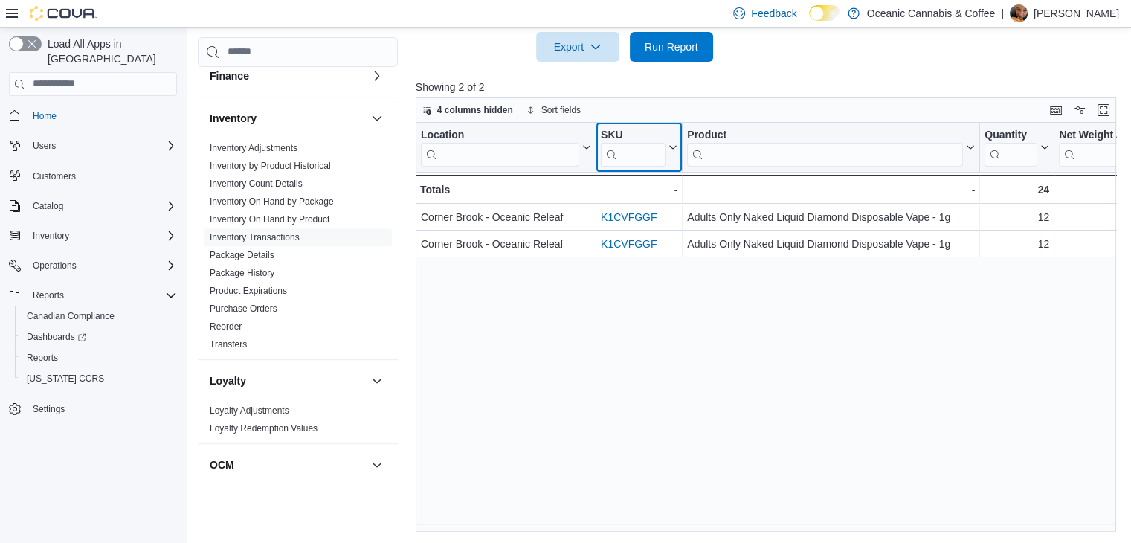
click at [625, 132] on div "SKU" at bounding box center [633, 135] width 65 height 14
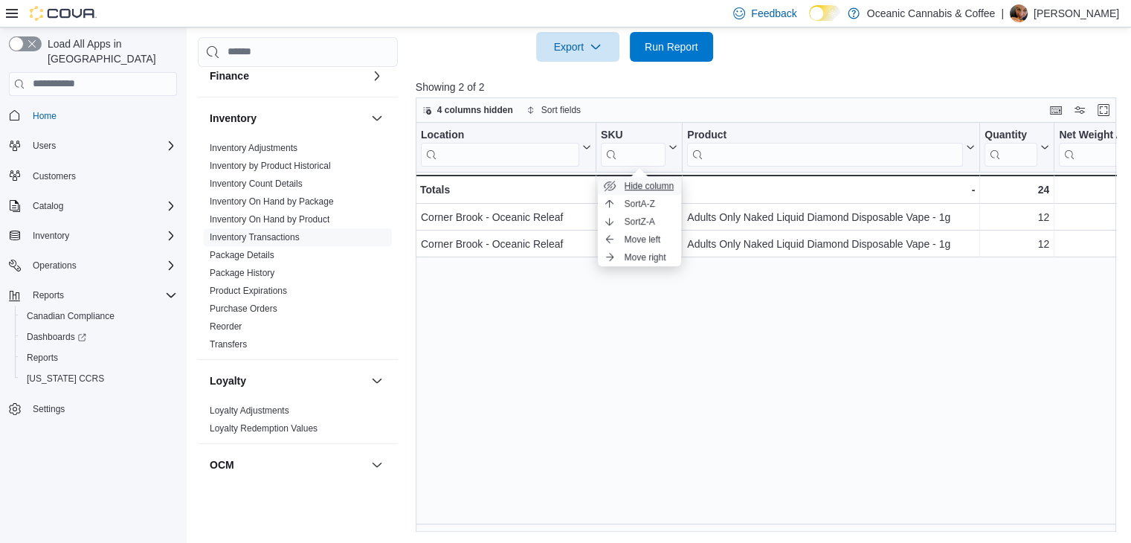
click at [640, 180] on span "Hide column" at bounding box center [650, 186] width 50 height 12
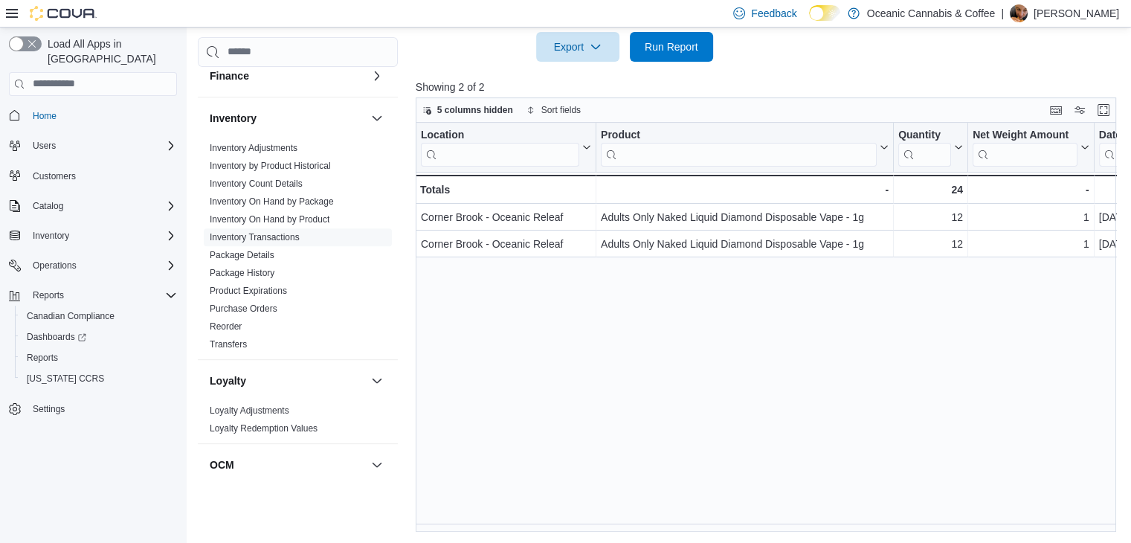
click at [822, 347] on div "Location Click to view column header actions Product Click to view column heade…" at bounding box center [770, 327] width 708 height 409
click at [1014, 128] on div "Net Weight Amount" at bounding box center [1025, 135] width 105 height 14
click at [1023, 184] on span "Hide column" at bounding box center [1038, 186] width 50 height 12
click at [991, 320] on div "Location Click to view column header actions Product Click to view column heade…" at bounding box center [770, 327] width 708 height 409
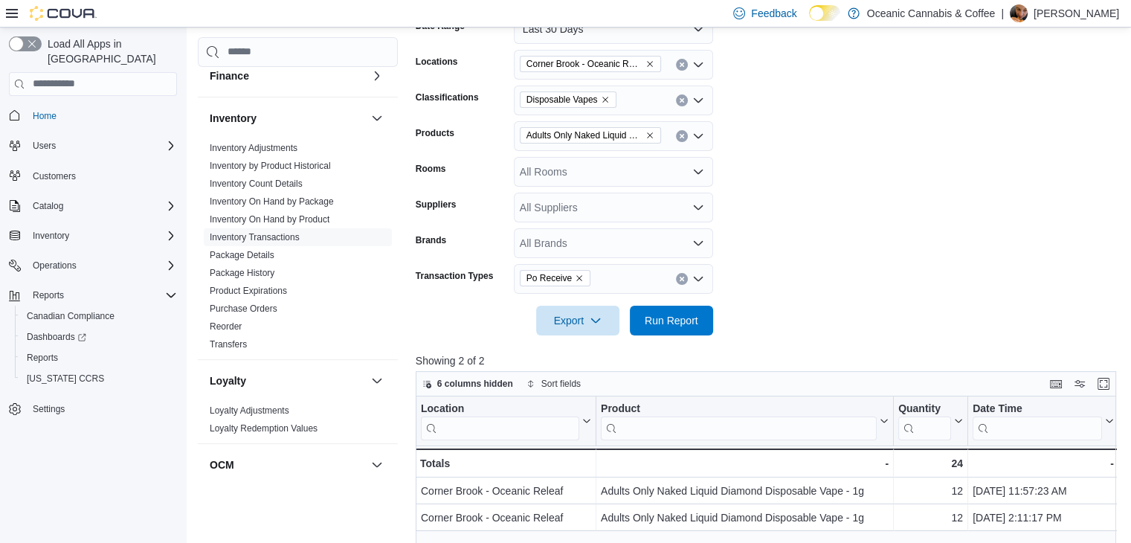
scroll to position [236, 0]
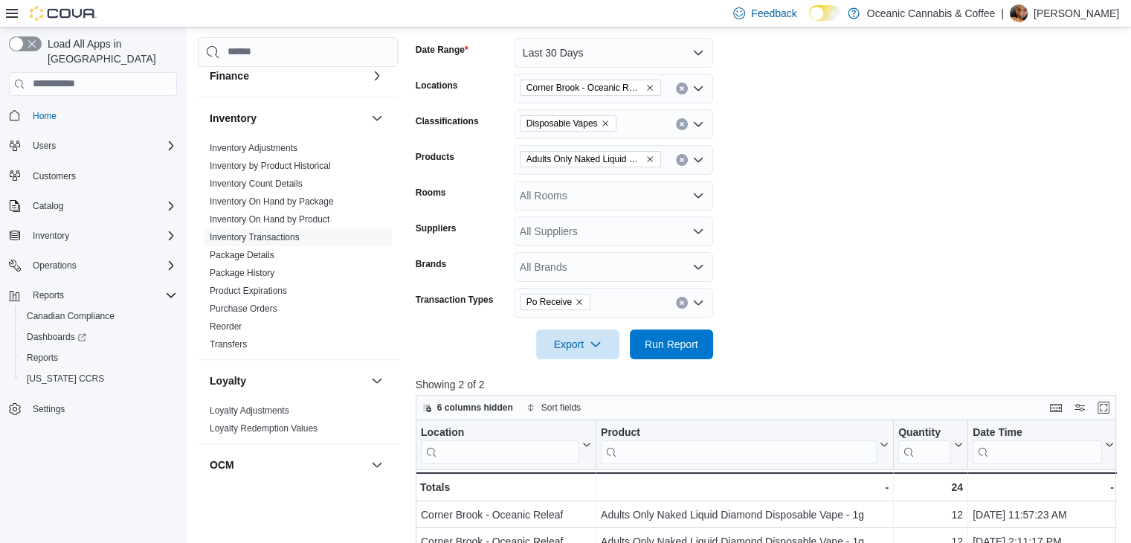
click at [976, 114] on form "Date Range Last 30 Days Locations [GEOGRAPHIC_DATA] - Oceanic Releaf Classifica…" at bounding box center [770, 189] width 708 height 339
click at [946, 299] on form "Date Range Last 30 Days Locations [GEOGRAPHIC_DATA] - Oceanic Releaf Classifica…" at bounding box center [770, 189] width 708 height 339
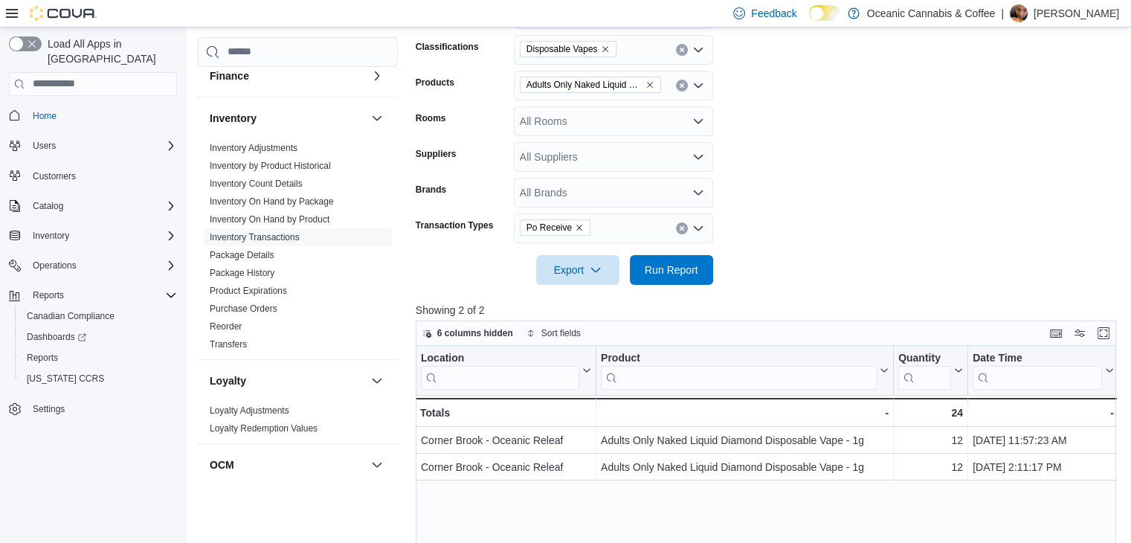
click at [827, 89] on form "Date Range Last 30 Days Locations [GEOGRAPHIC_DATA] - Oceanic Releaf Classifica…" at bounding box center [770, 115] width 708 height 339
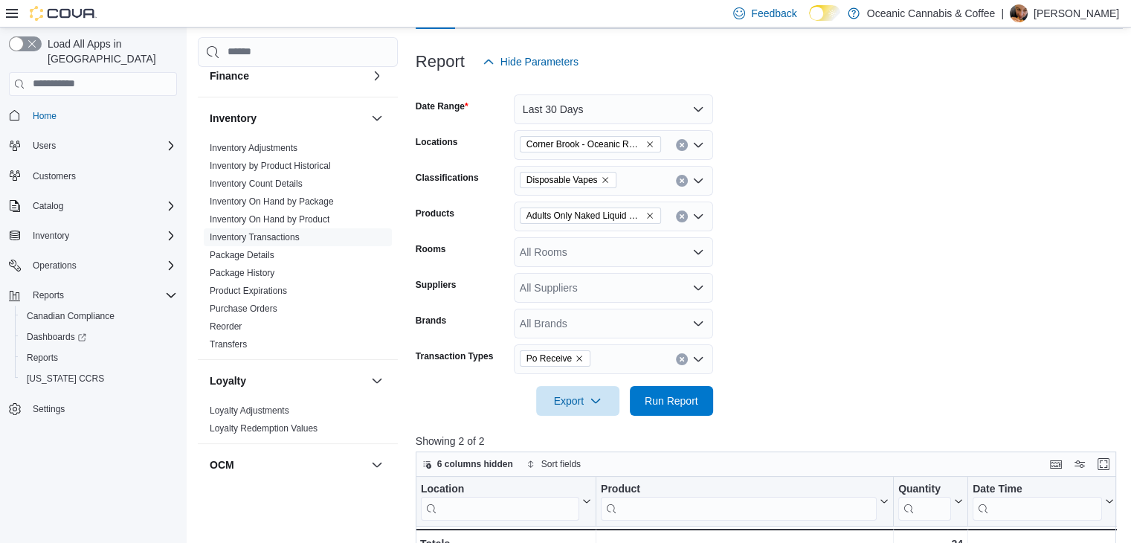
scroll to position [161, 0]
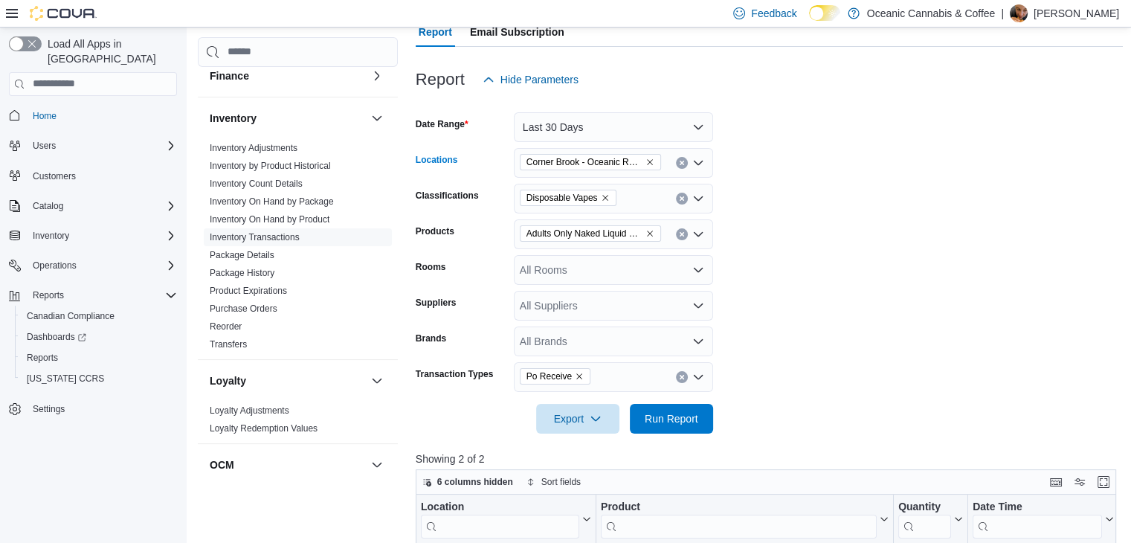
click at [651, 158] on icon "Remove Corner Brook - Oceanic Releaf from selection in this group" at bounding box center [649, 162] width 9 height 9
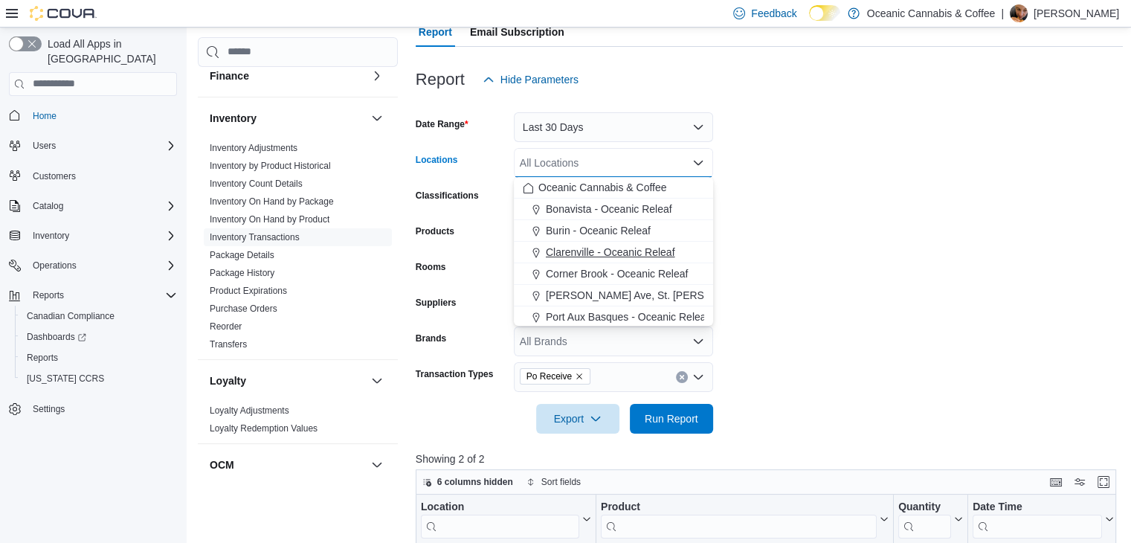
scroll to position [74, 0]
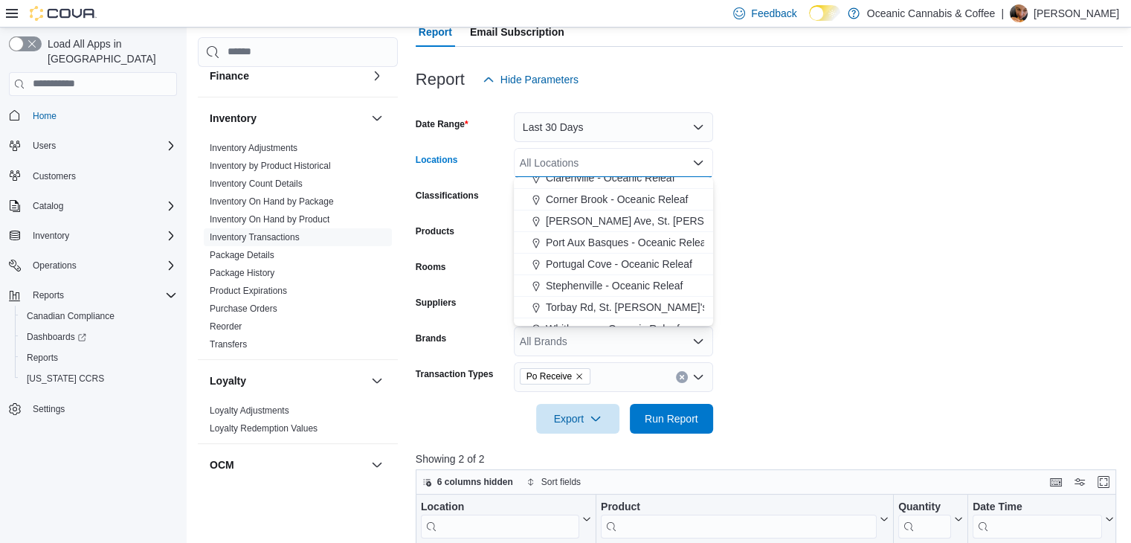
click at [593, 307] on span "Torbay Rd, St. [PERSON_NAME]'s - Oceanic Releaf" at bounding box center [667, 307] width 242 height 15
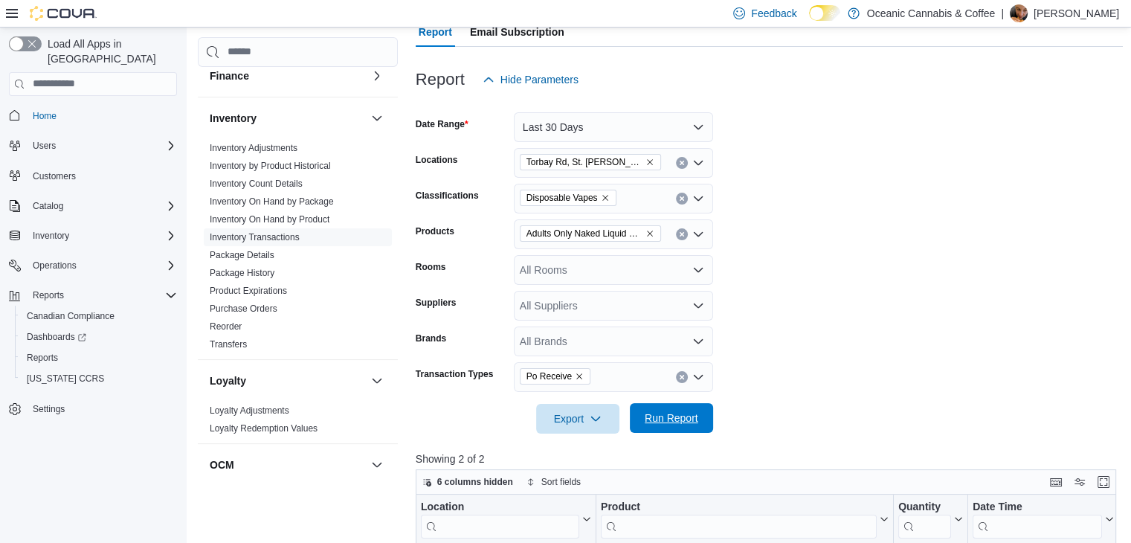
click at [660, 417] on span "Run Report" at bounding box center [672, 418] width 54 height 15
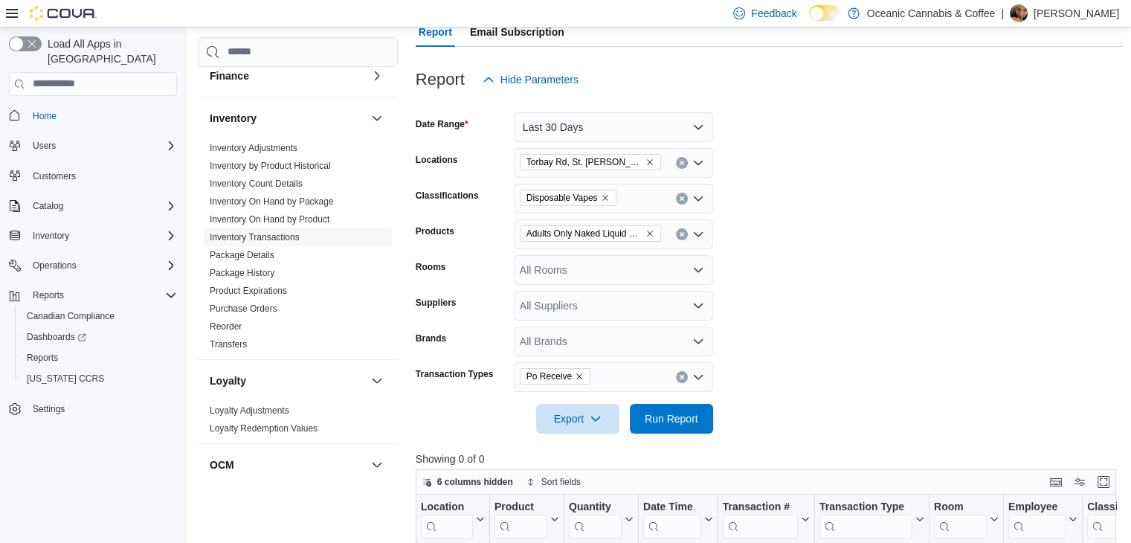
click at [866, 212] on form "Date Range Last 30 Days Locations [GEOGRAPHIC_DATA] [PERSON_NAME]'s - Oceanic R…" at bounding box center [770, 263] width 708 height 339
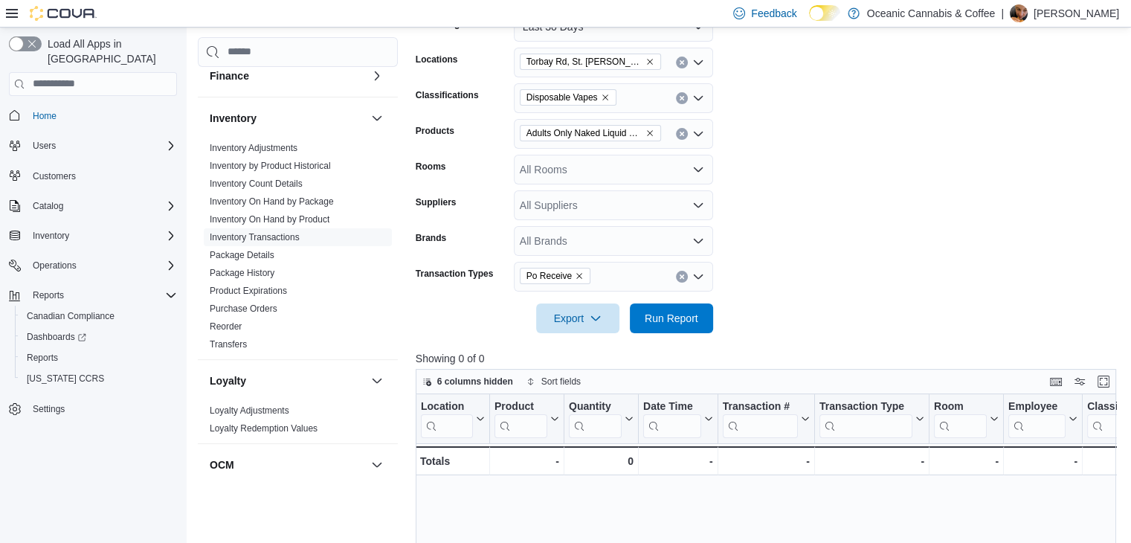
scroll to position [236, 0]
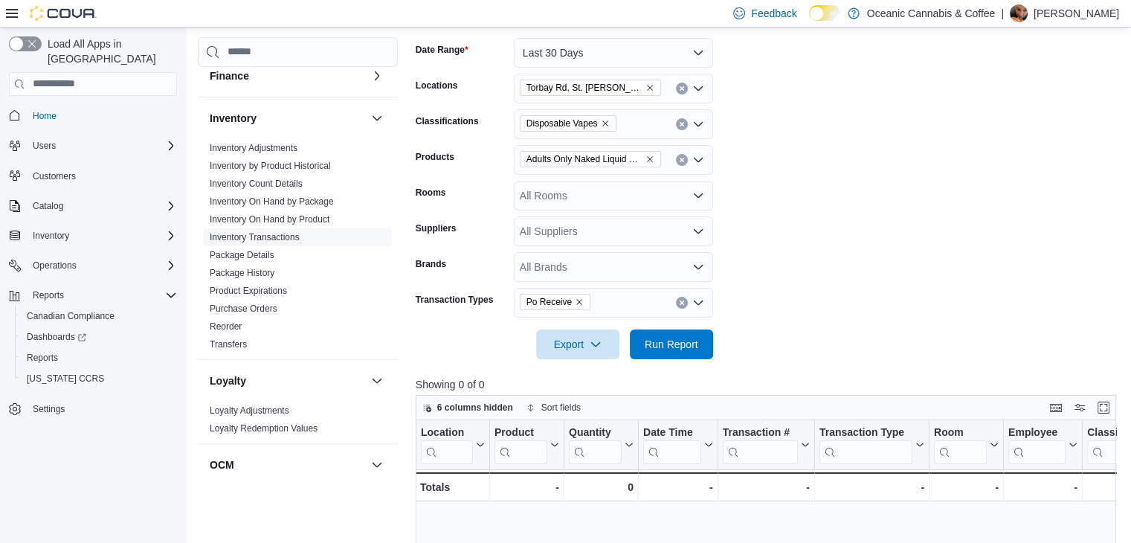
click at [834, 207] on form "Date Range Last 30 Days Locations [GEOGRAPHIC_DATA] [PERSON_NAME]'s - Oceanic R…" at bounding box center [770, 189] width 708 height 339
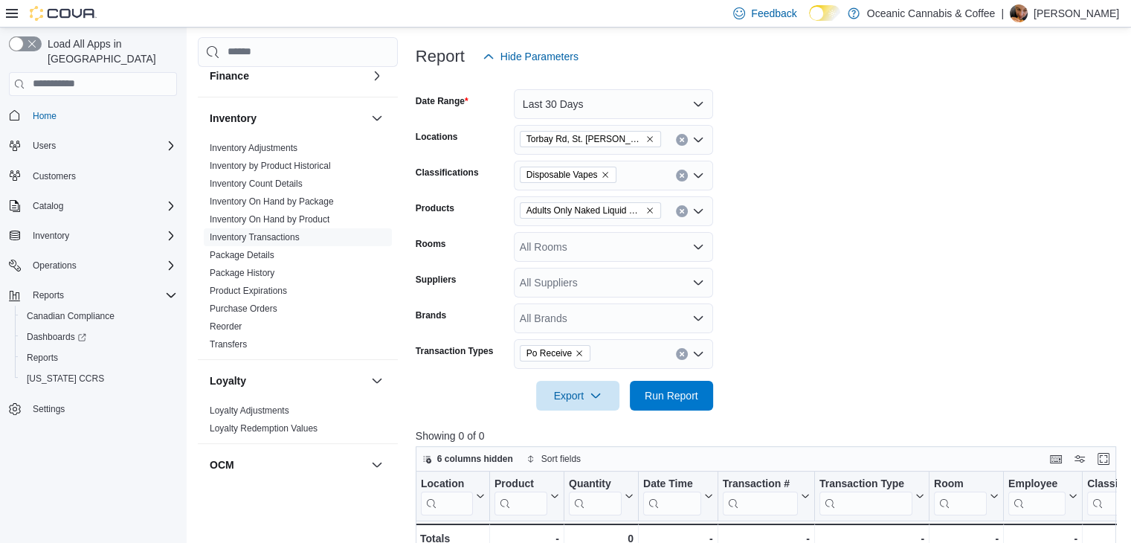
scroll to position [161, 0]
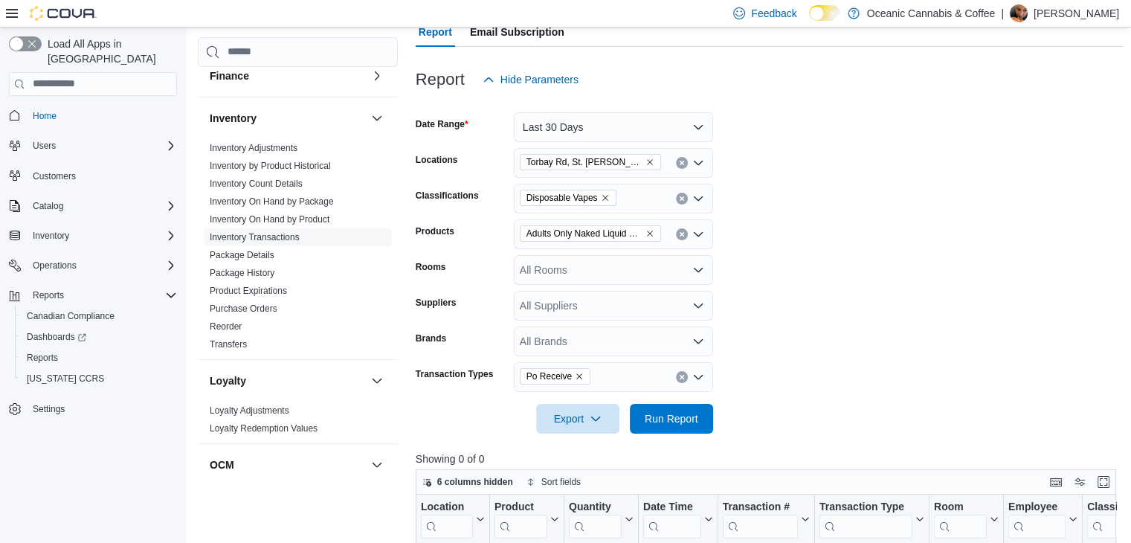
click at [793, 151] on form "Date Range Last 30 Days Locations [GEOGRAPHIC_DATA] [PERSON_NAME]'s - Oceanic R…" at bounding box center [770, 263] width 708 height 339
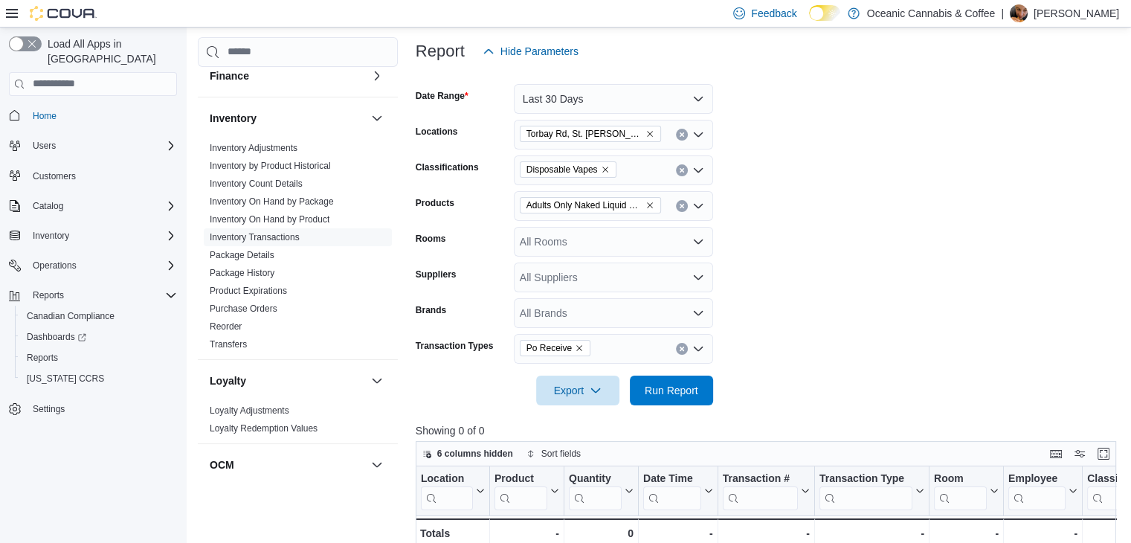
scroll to position [236, 0]
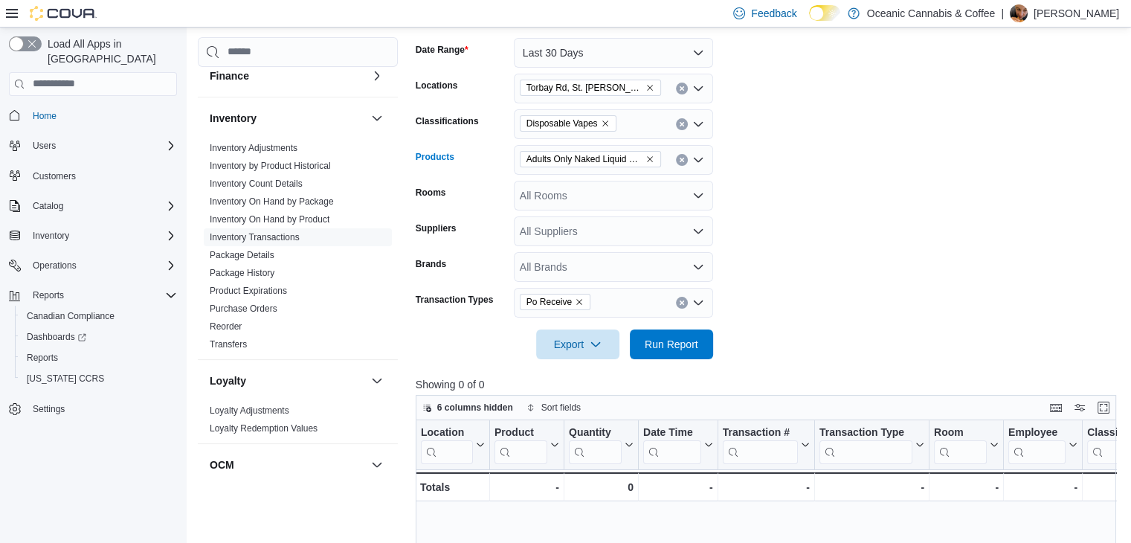
click at [602, 160] on span "Adults Only Naked Liquid Diamond Disposable Vape - 1g" at bounding box center [585, 159] width 116 height 15
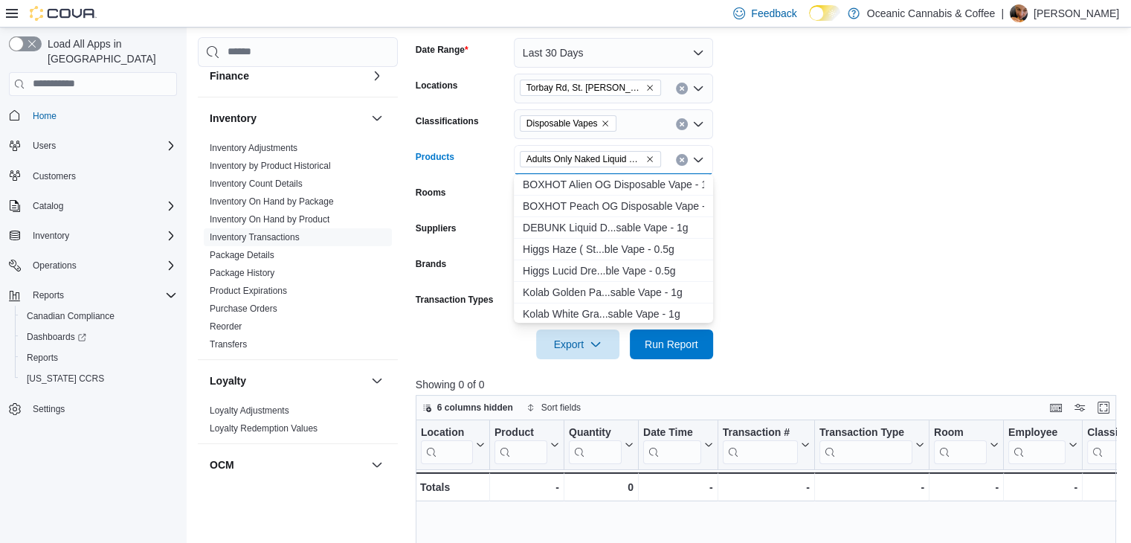
click at [776, 187] on form "Date Range Last 30 Days Locations [GEOGRAPHIC_DATA][PERSON_NAME]'s - Oceanic Re…" at bounding box center [770, 189] width 708 height 339
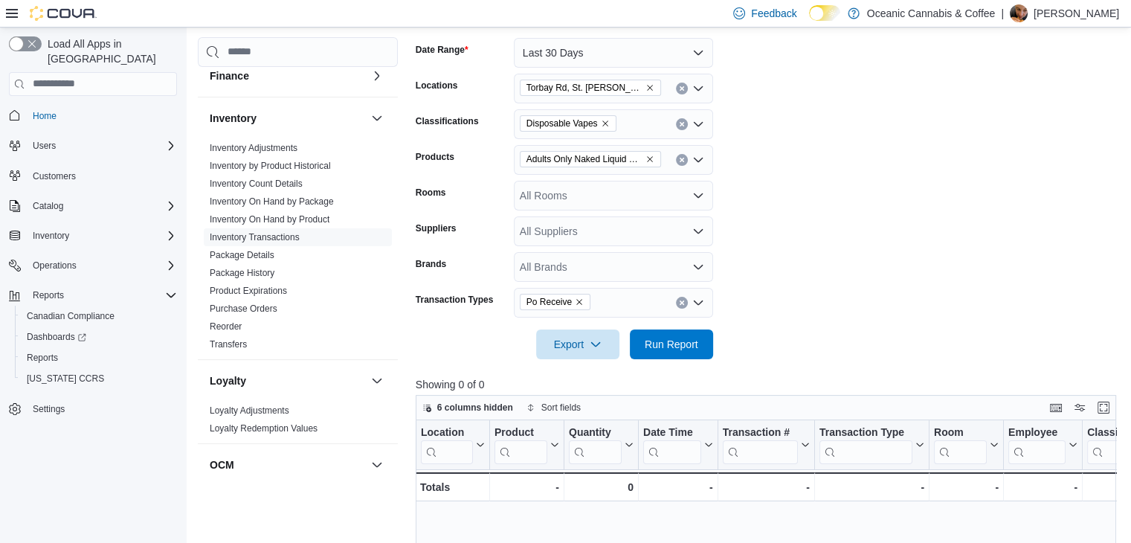
click at [607, 165] on span "Adults Only Naked Liquid Diamond Disposable Vape - 1g" at bounding box center [585, 159] width 116 height 15
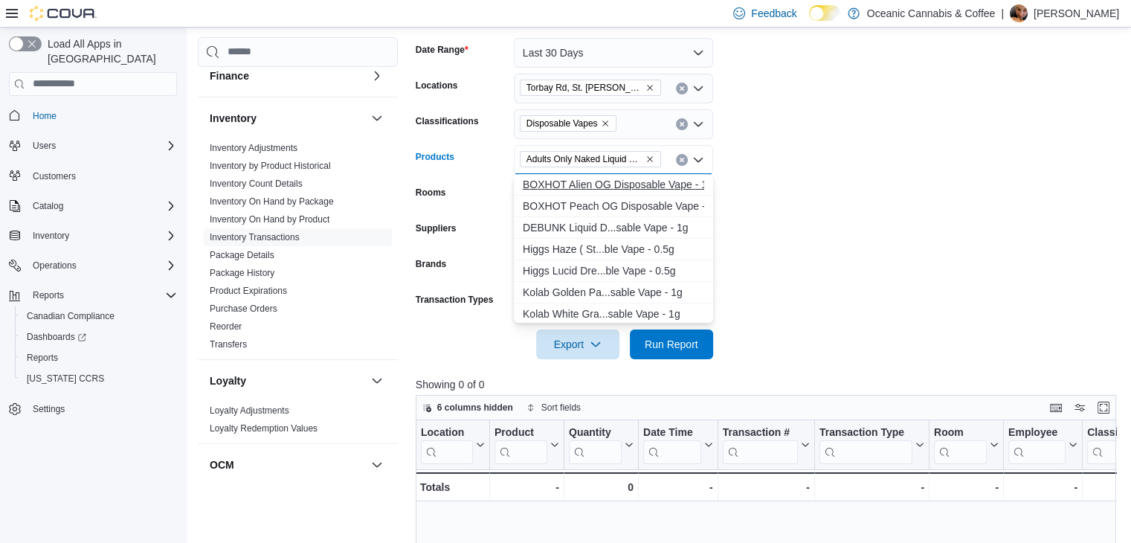
click at [611, 180] on div "B O X H O T A l i e n O G D i s p o s a b l e V a p e - 1 g" at bounding box center [613, 184] width 181 height 15
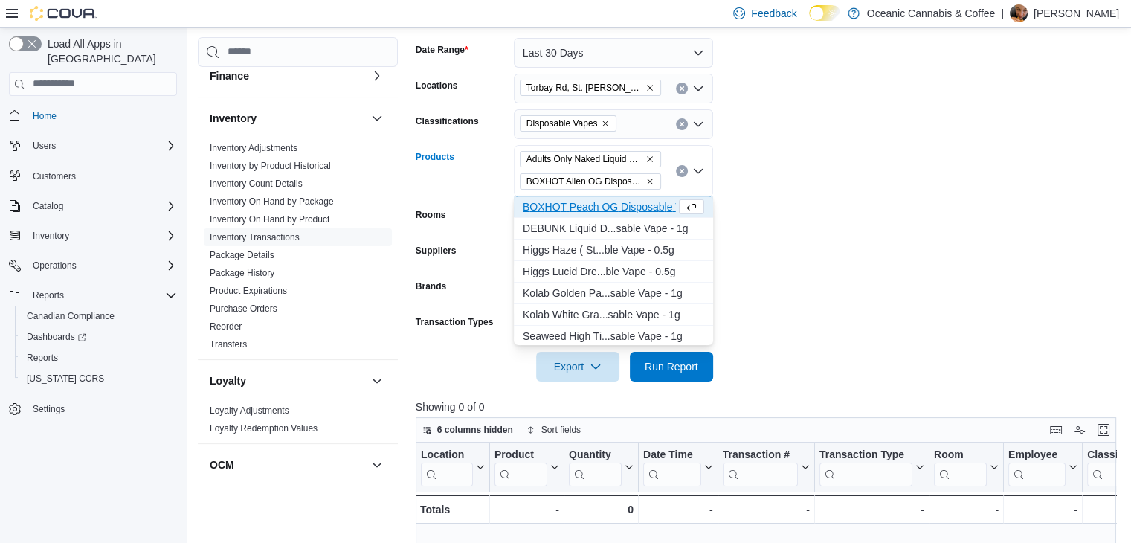
click at [648, 180] on icon "Remove BOXHOT Alien OG Disposable Vape - 1g from selection in this group" at bounding box center [649, 181] width 9 height 9
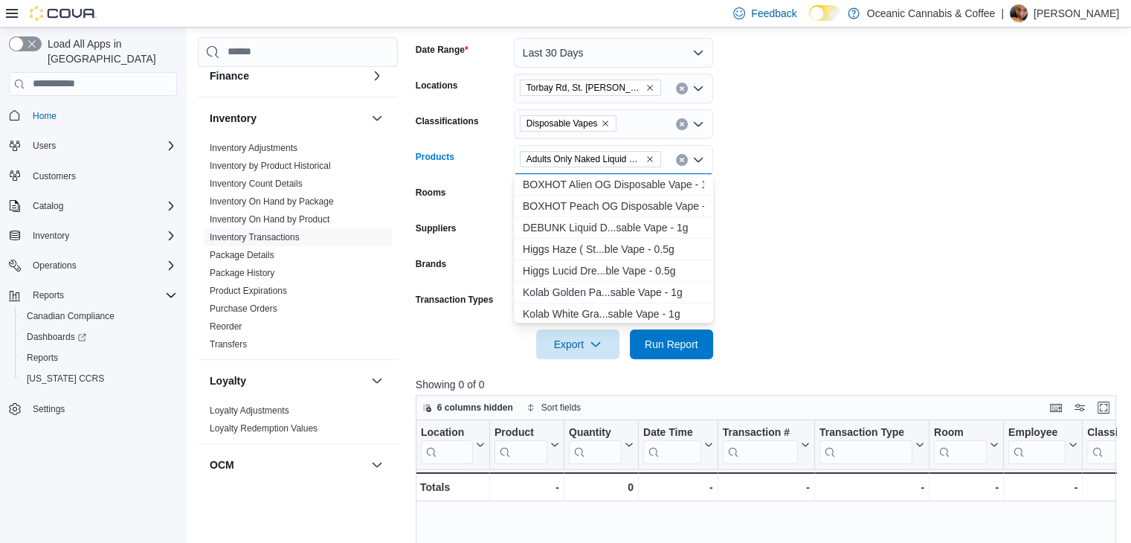
click at [866, 185] on form "Date Range Last 30 Days Locations [GEOGRAPHIC_DATA][PERSON_NAME]'s - Oceanic Re…" at bounding box center [770, 189] width 708 height 339
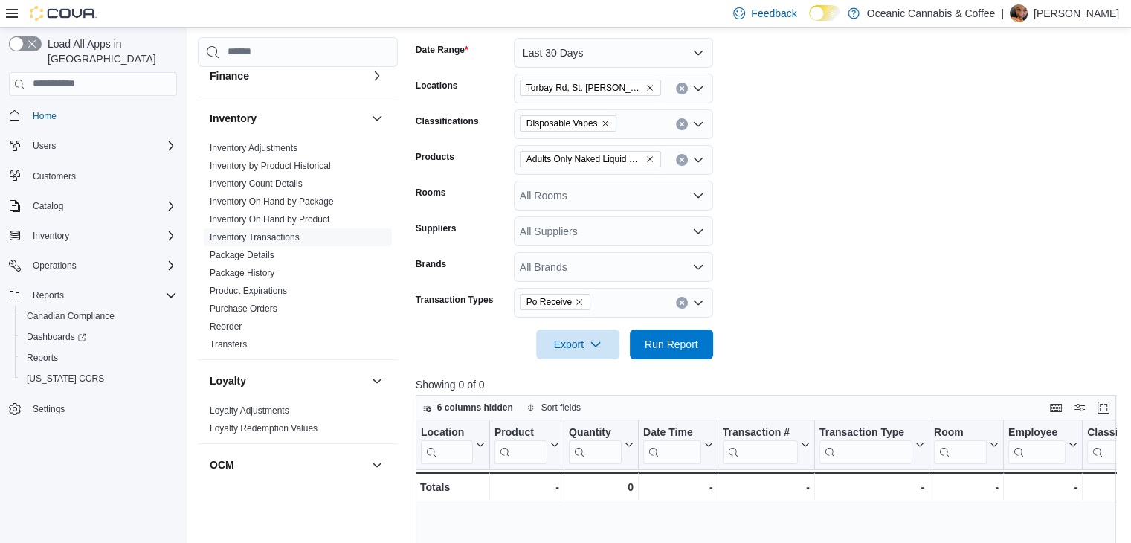
click at [862, 222] on form "Date Range Last 30 Days Locations [GEOGRAPHIC_DATA] [PERSON_NAME]'s - Oceanic R…" at bounding box center [770, 189] width 708 height 339
click at [650, 158] on icon "Remove Adults Only Naked Liquid Diamond Disposable Vape - 1g from selection in …" at bounding box center [650, 159] width 6 height 6
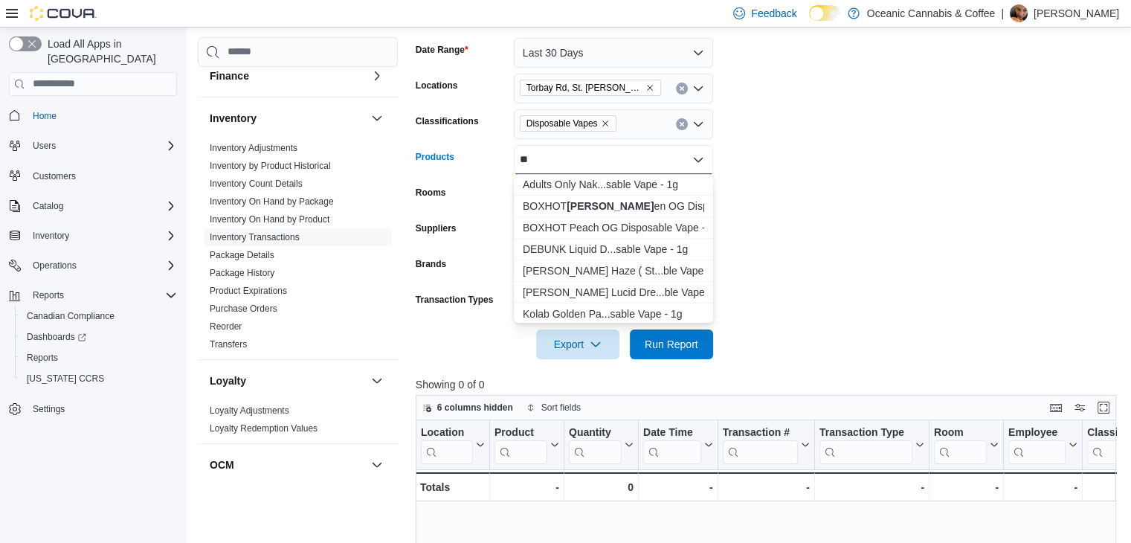
type input "*"
type input "******"
click at [606, 182] on div "Adults Only Nak...sable Vape - 1g" at bounding box center [613, 184] width 181 height 15
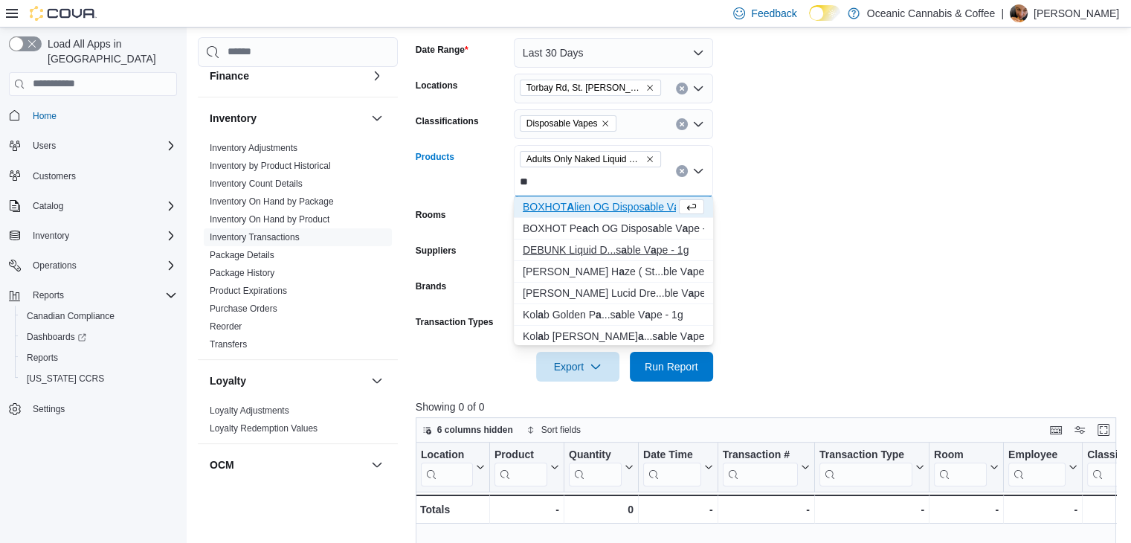
click at [610, 232] on div "BOXHOT A lien OG Dispos a ble V a pe - 1g BOXHOT Pe a ch OG Dispos a ble V a pe…" at bounding box center [613, 293] width 199 height 194
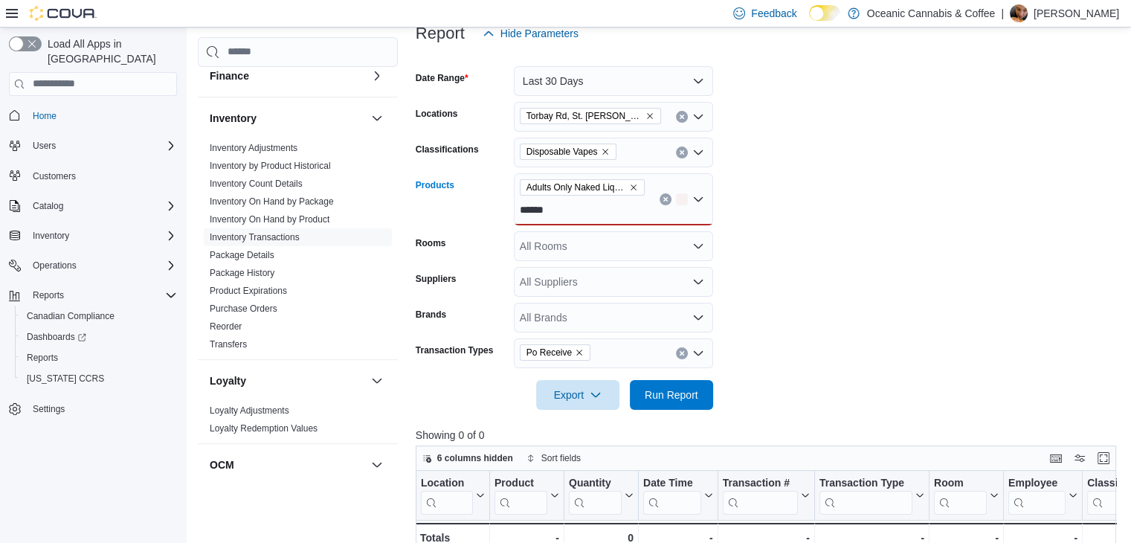
scroll to position [161, 0]
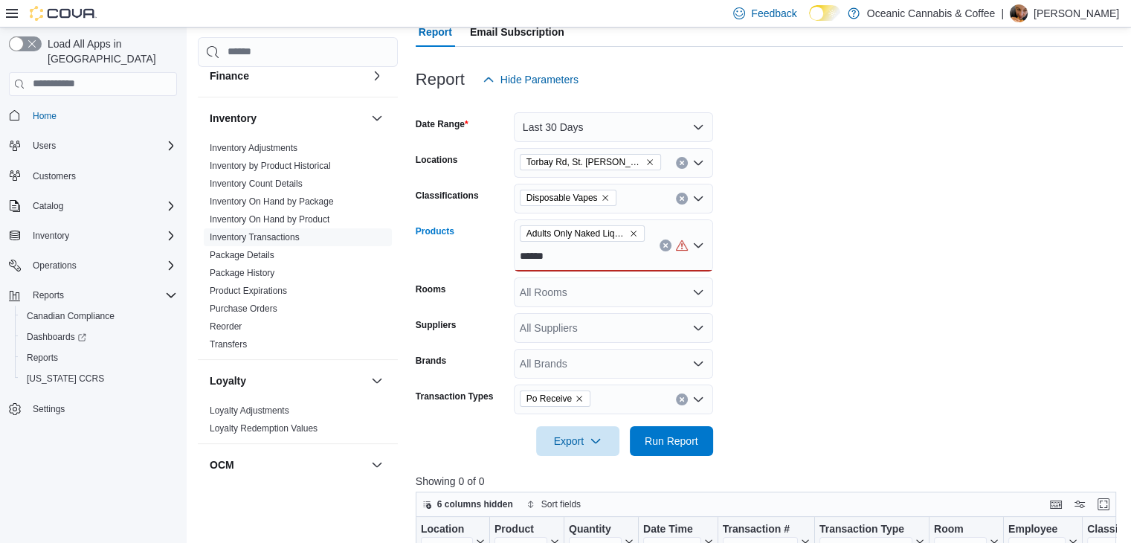
type input "******"
click at [824, 251] on form "Date Range Last 30 Days Locations [GEOGRAPHIC_DATA] [PERSON_NAME]'s - Oceanic R…" at bounding box center [770, 274] width 708 height 361
click at [604, 194] on icon "Remove Disposable Vapes from selection in this group" at bounding box center [605, 197] width 9 height 9
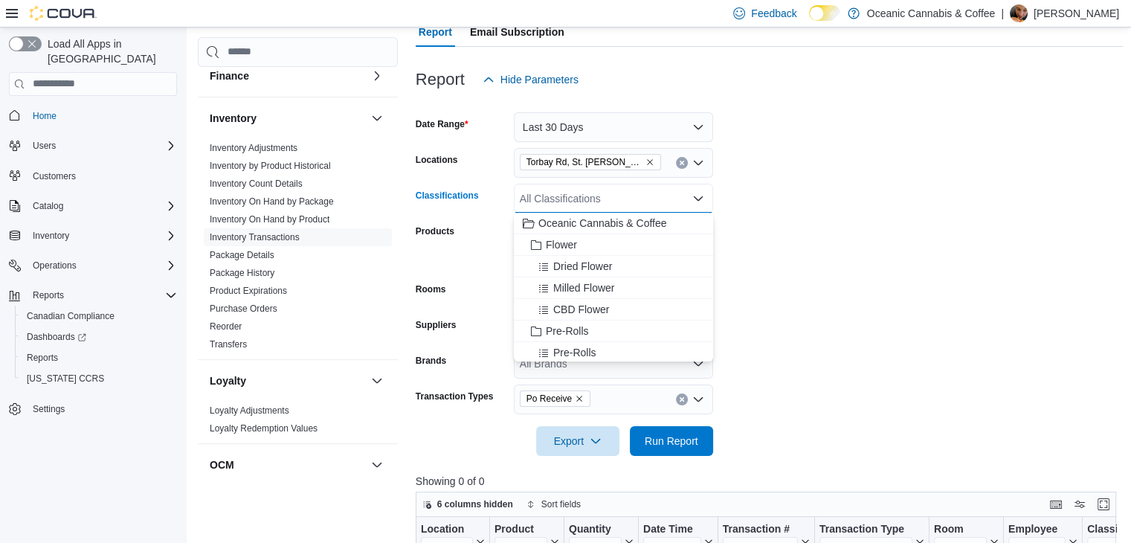
scroll to position [149, 0]
click at [573, 292] on span "Vaporizers" at bounding box center [570, 290] width 49 height 15
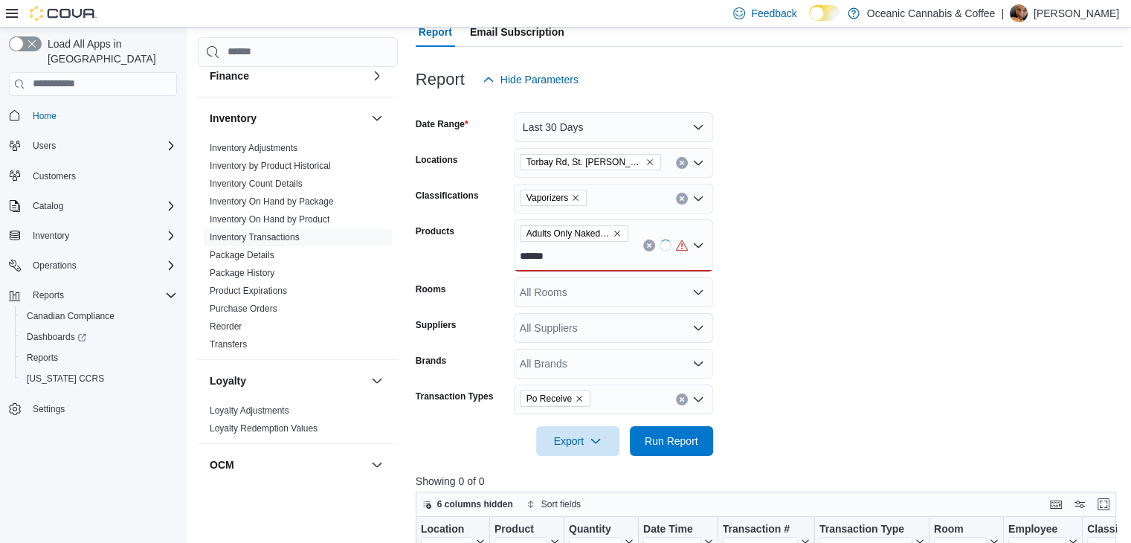
click at [769, 268] on form "Date Range Last 30 Days Locations [GEOGRAPHIC_DATA], [GEOGRAPHIC_DATA] [PERSON_…" at bounding box center [770, 274] width 708 height 361
click at [582, 260] on div "Adults Only Naked Liquid Diamond Disposable Vape - 1g ******" at bounding box center [613, 245] width 199 height 52
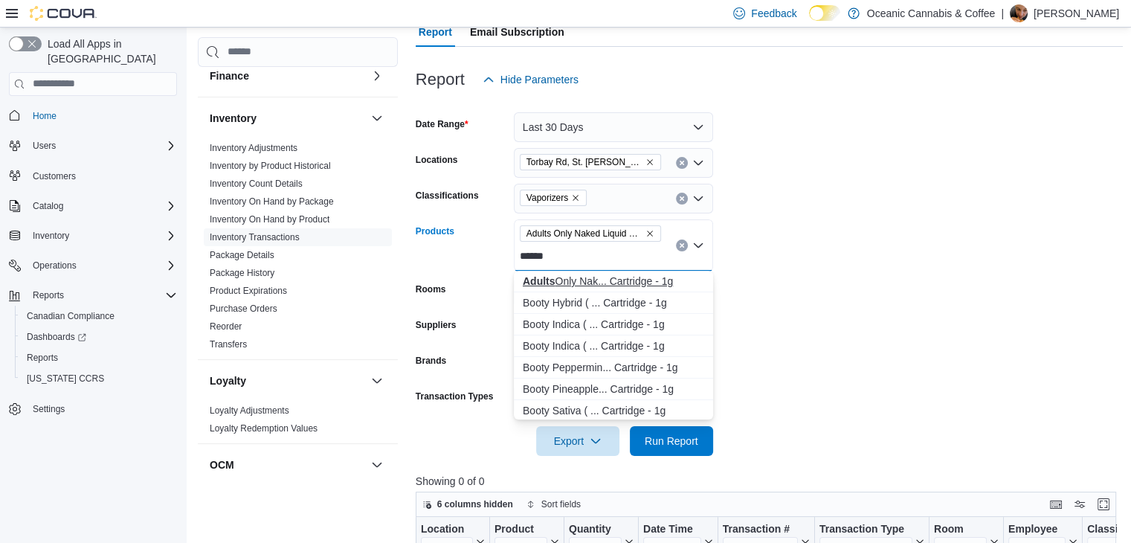
click at [612, 280] on div "Adults Only Nak... Cartridge - 1g" at bounding box center [613, 281] width 181 height 15
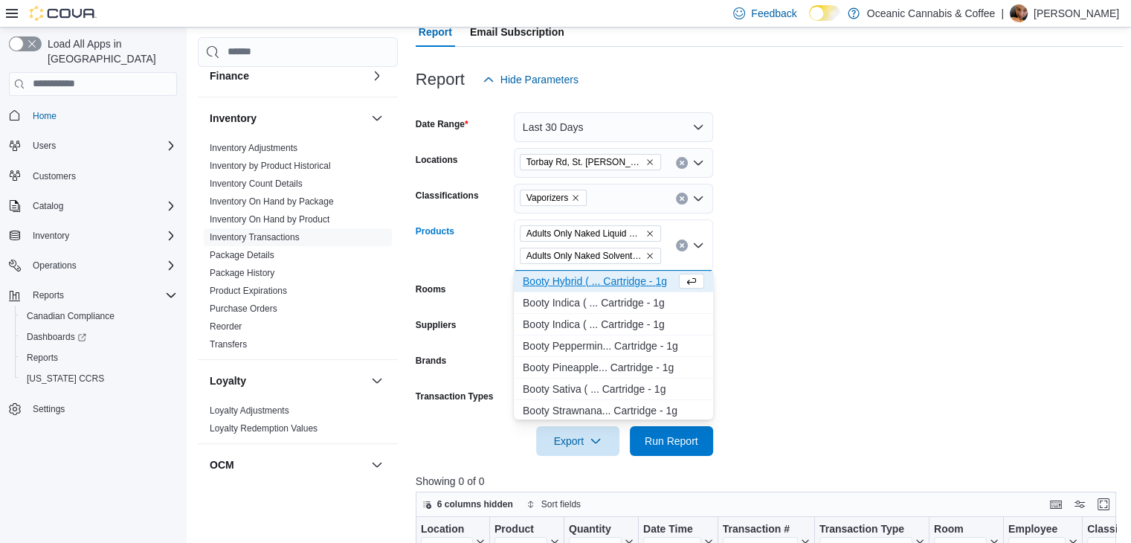
click at [759, 271] on form "Date Range Last 30 Days Locations [GEOGRAPHIC_DATA] [PERSON_NAME]'s - Oceanic R…" at bounding box center [770, 274] width 708 height 361
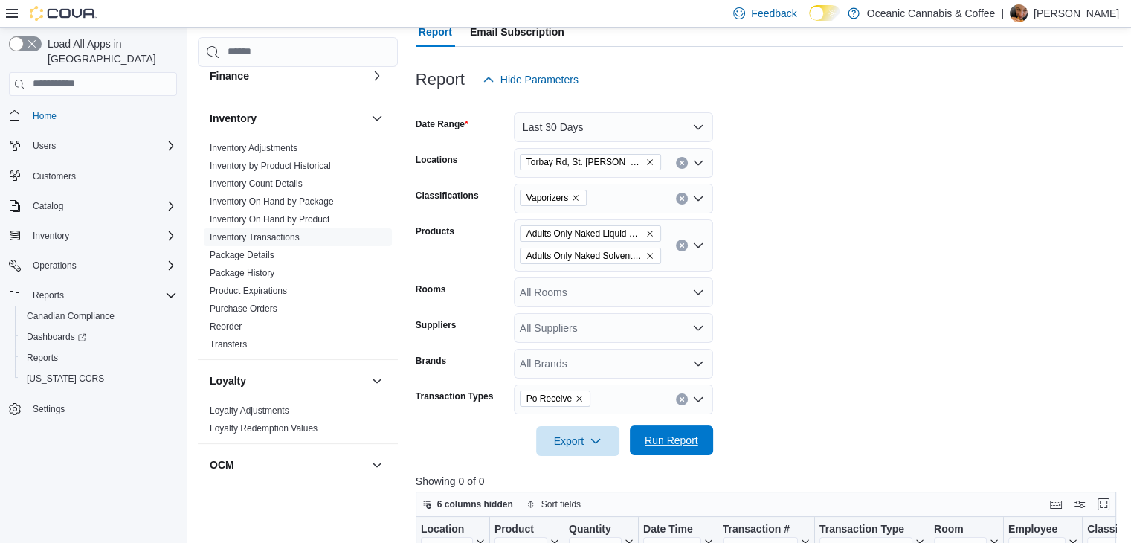
click at [686, 432] on span "Run Report" at bounding box center [671, 440] width 65 height 30
click at [901, 228] on form "Date Range Last 30 Days Locations [GEOGRAPHIC_DATA] [PERSON_NAME]'s - Oceanic R…" at bounding box center [770, 274] width 708 height 361
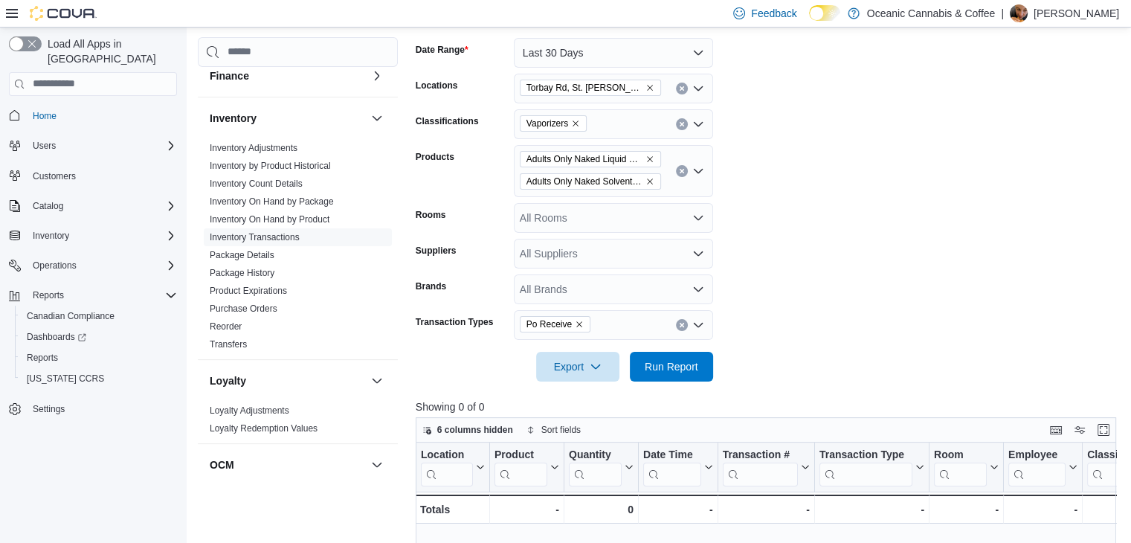
scroll to position [161, 0]
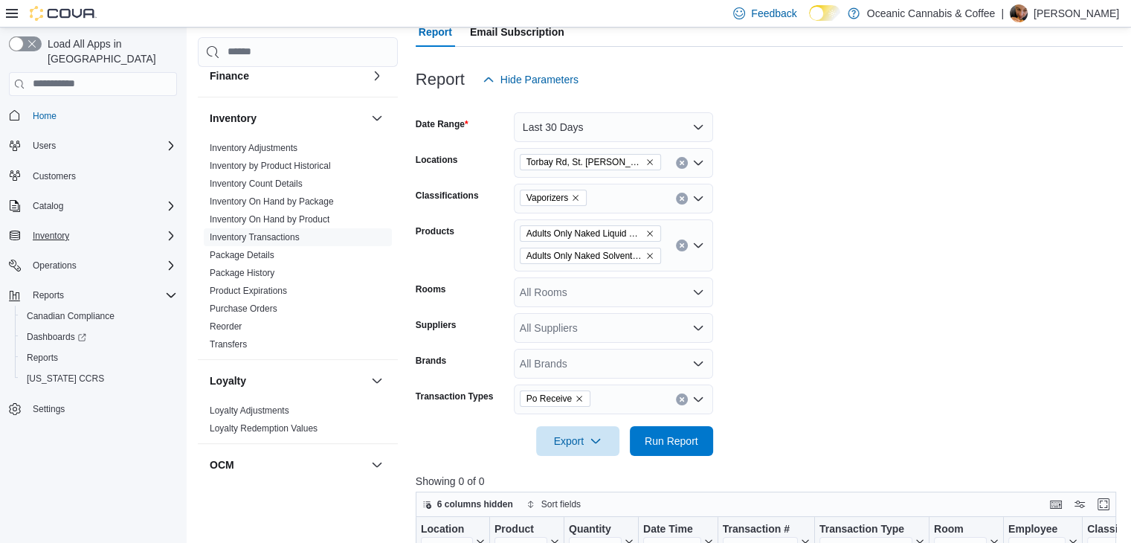
click at [88, 227] on div "Inventory" at bounding box center [102, 236] width 150 height 18
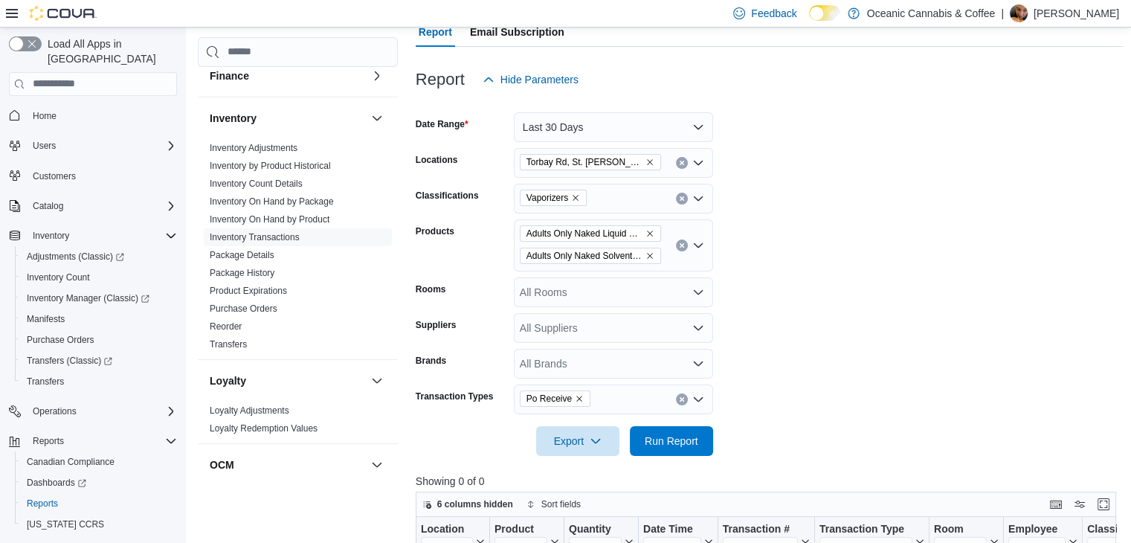
click at [796, 179] on form "Date Range Last 30 Days Locations [GEOGRAPHIC_DATA] [PERSON_NAME]'s - Oceanic R…" at bounding box center [770, 274] width 708 height 361
click at [766, 179] on form "Date Range Last 30 Days Locations [GEOGRAPHIC_DATA] [PERSON_NAME]'s - Oceanic R…" at bounding box center [770, 274] width 708 height 361
click at [611, 404] on div "Po Receive" at bounding box center [613, 399] width 199 height 30
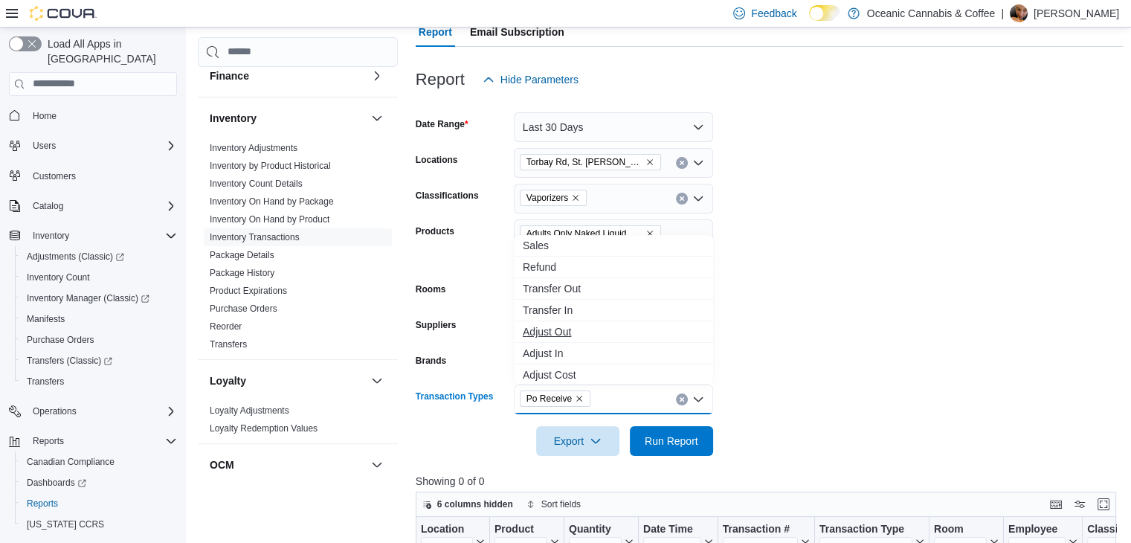
click at [571, 335] on span "Adjust Out" at bounding box center [613, 331] width 181 height 15
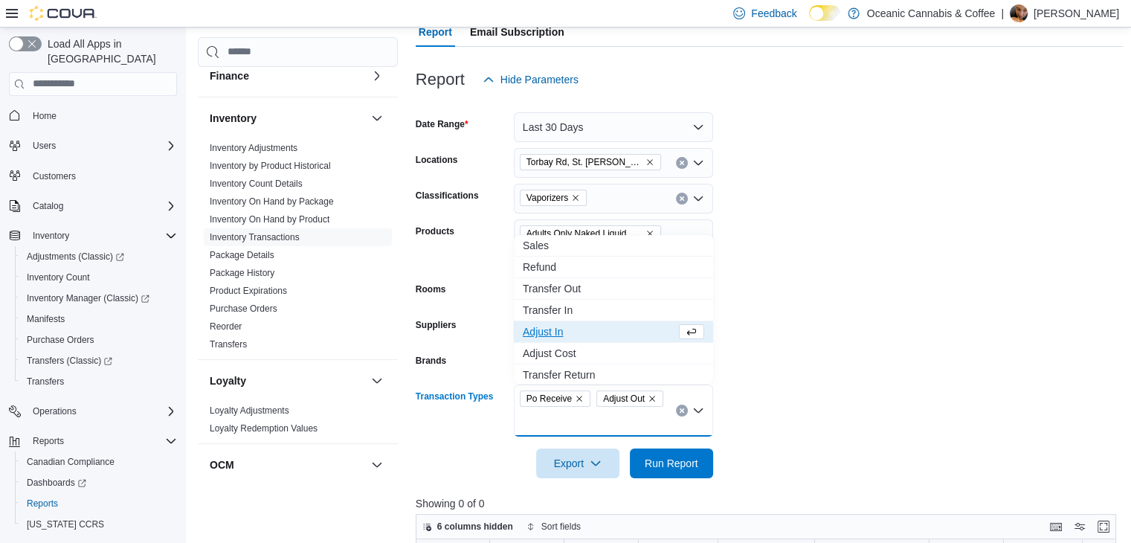
click at [759, 351] on form "Date Range Last 30 Days Locations [GEOGRAPHIC_DATA] [PERSON_NAME]'s - Oceanic R…" at bounding box center [770, 286] width 708 height 384
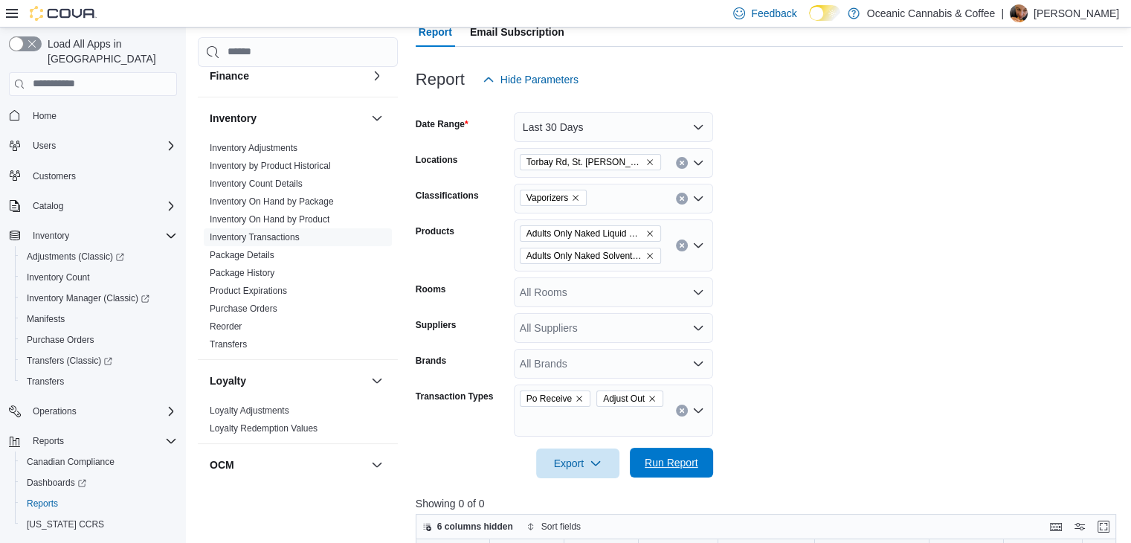
click at [686, 462] on span "Run Report" at bounding box center [672, 462] width 54 height 15
click at [857, 332] on form "Date Range Last 30 Days Locations [GEOGRAPHIC_DATA] [PERSON_NAME]'s - Oceanic R…" at bounding box center [770, 286] width 708 height 384
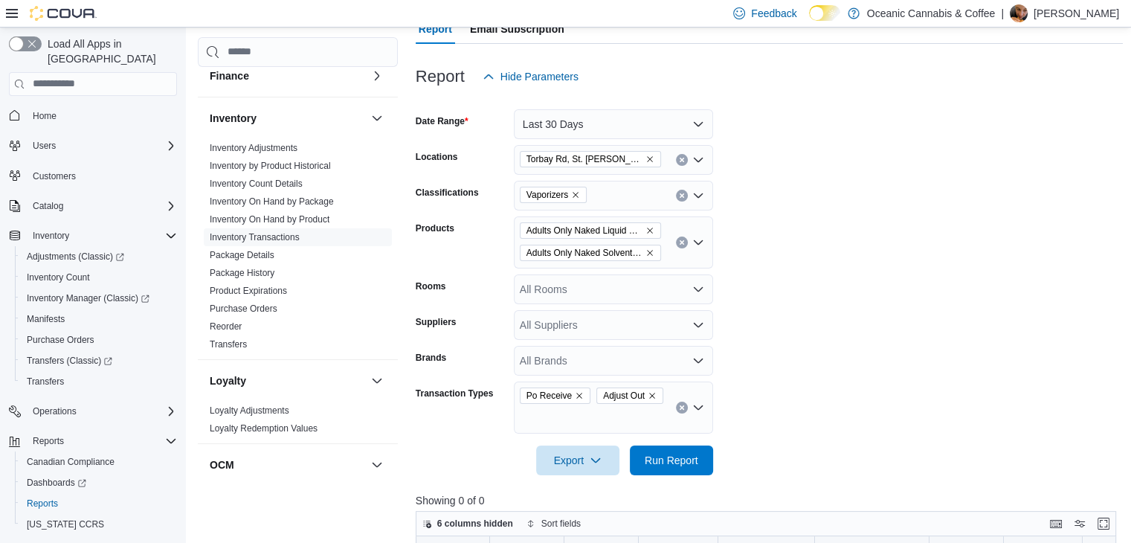
scroll to position [161, 0]
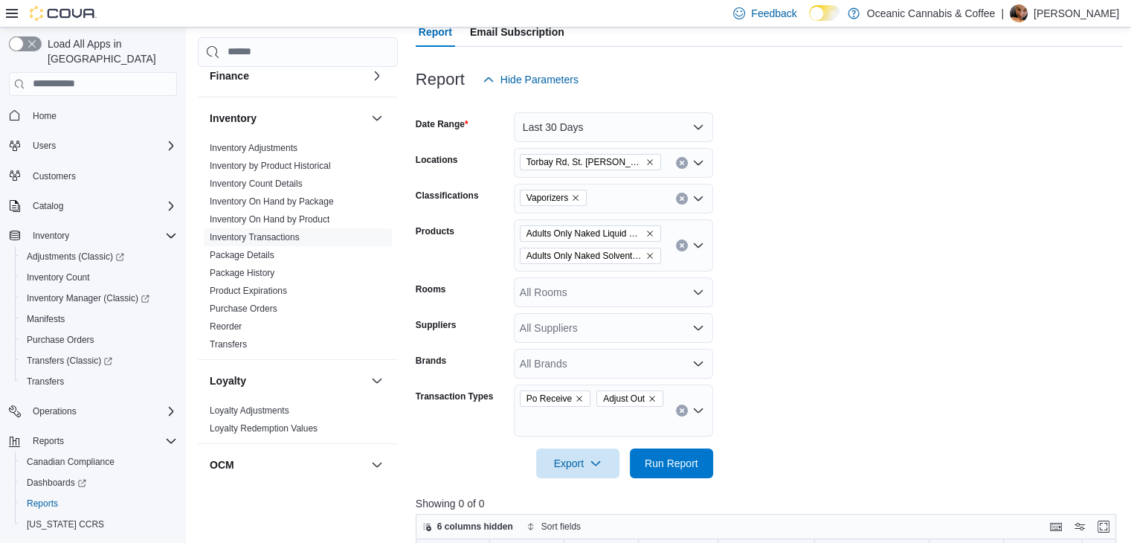
click at [789, 163] on form "Date Range Last 30 Days Locations [GEOGRAPHIC_DATA] [PERSON_NAME]'s - Oceanic R…" at bounding box center [770, 286] width 708 height 384
click at [601, 124] on button "Last 30 Days" at bounding box center [613, 127] width 199 height 30
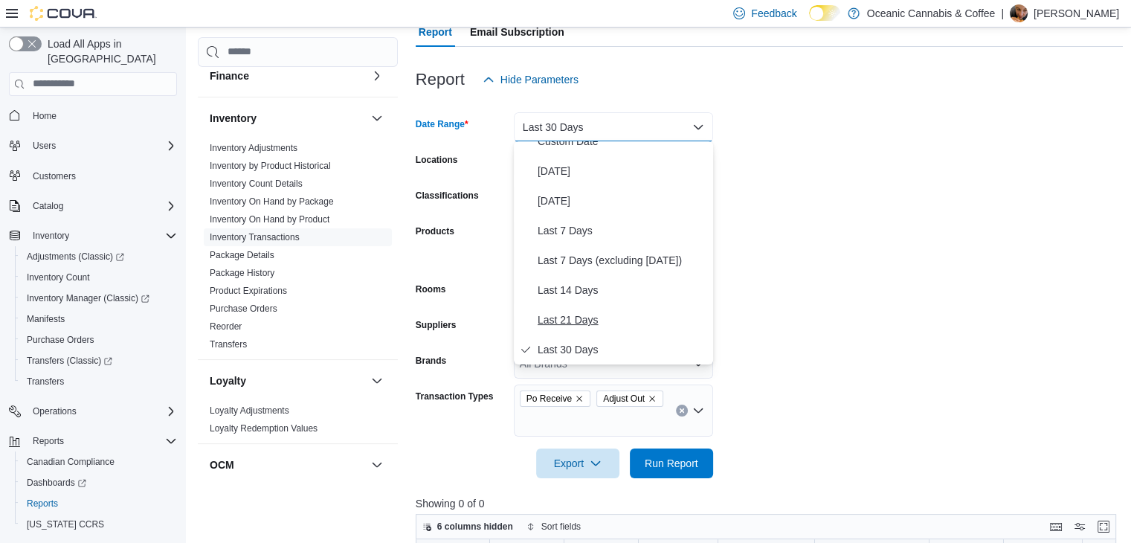
scroll to position [89, 0]
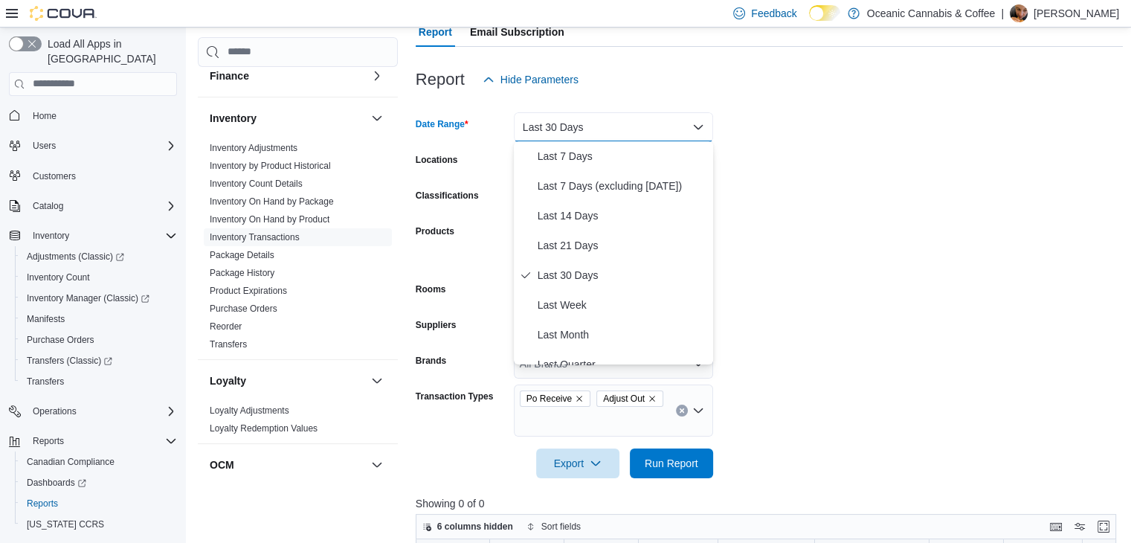
click at [817, 228] on form "Date Range Last 30 Days Locations [GEOGRAPHIC_DATA] [PERSON_NAME]'s - Oceanic R…" at bounding box center [770, 286] width 708 height 384
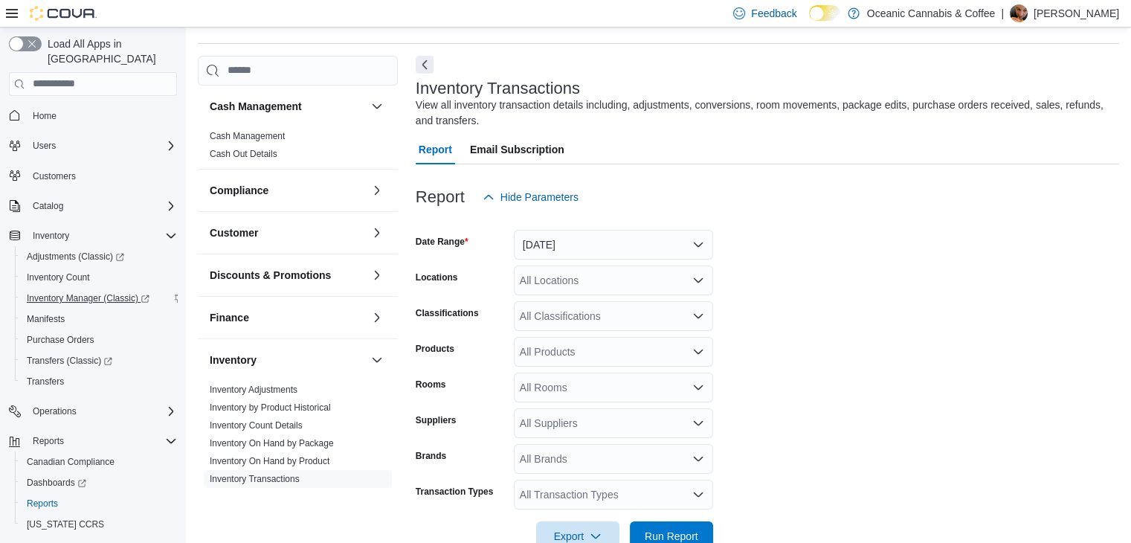
scroll to position [50, 0]
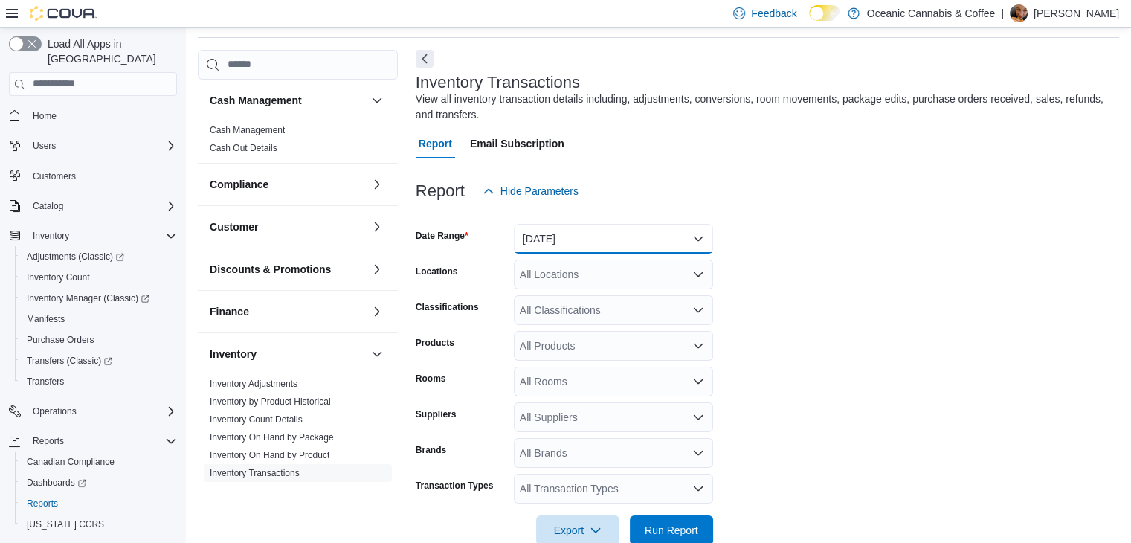
click at [562, 234] on button "[DATE]" at bounding box center [613, 239] width 199 height 30
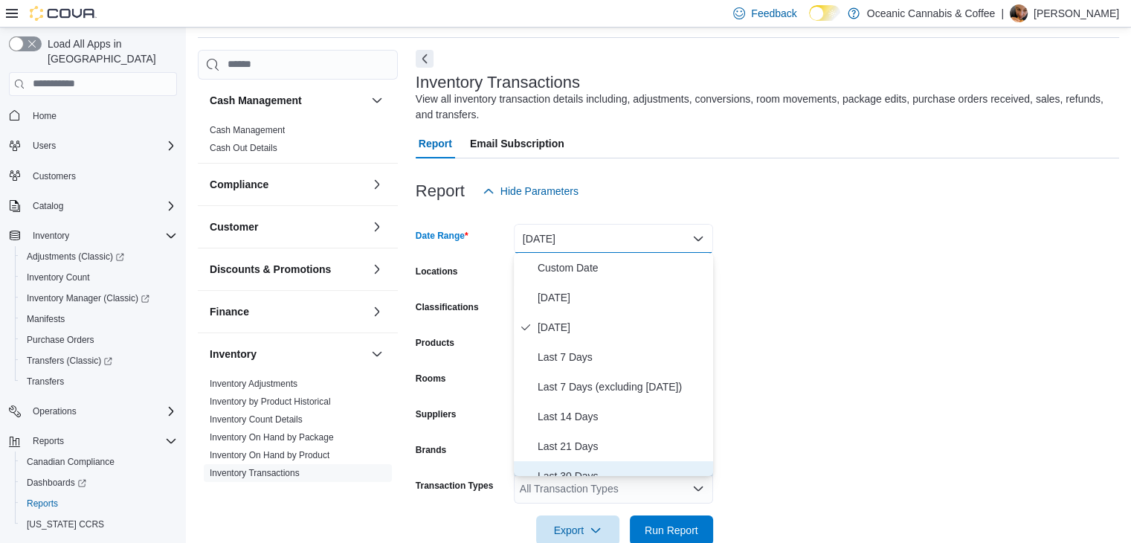
click at [604, 471] on span "Last 30 Days" at bounding box center [623, 476] width 170 height 18
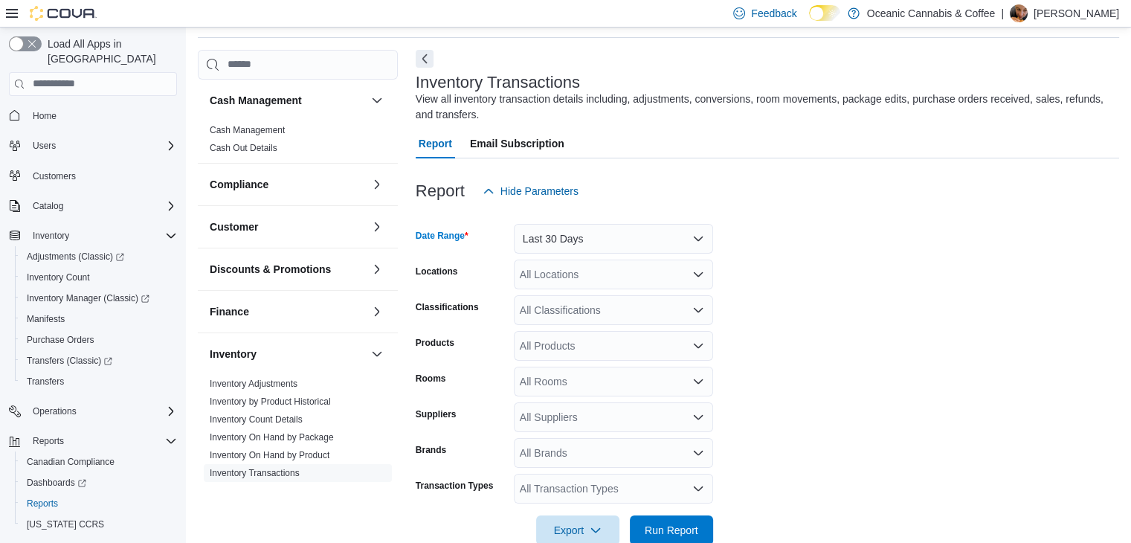
click at [585, 280] on div "All Locations" at bounding box center [613, 275] width 199 height 30
type input "******"
click at [605, 297] on span "Torbay Rd, St. [PERSON_NAME]'s - Oceanic Releaf" at bounding box center [667, 299] width 242 height 15
click at [793, 281] on form "Date Range Last 30 Days Locations Torbay Rd, St. John's - Oceanic Releaf Classi…" at bounding box center [768, 375] width 704 height 339
click at [670, 312] on div "All Classifications" at bounding box center [613, 310] width 199 height 30
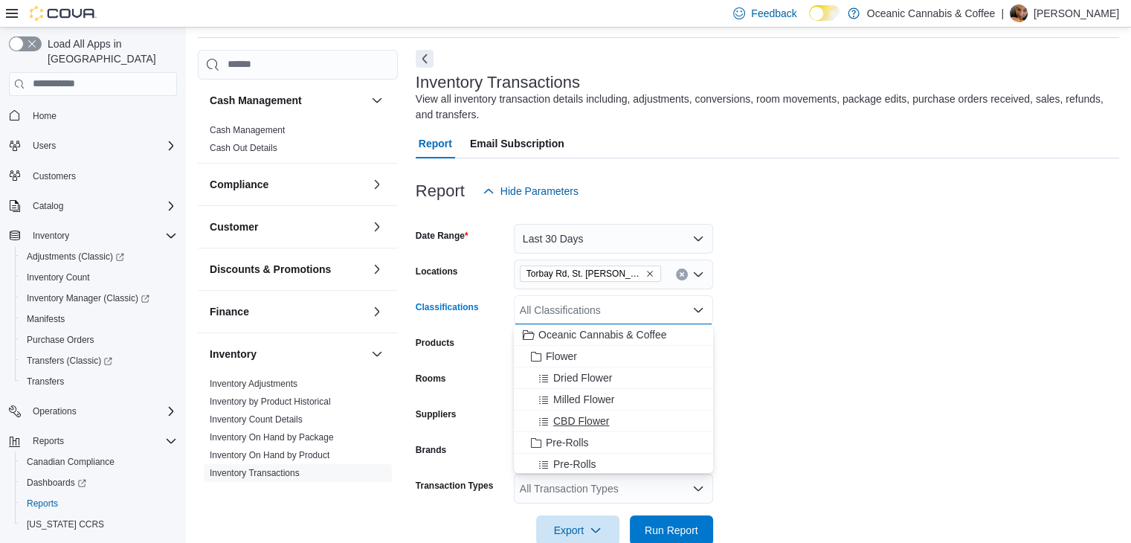
scroll to position [149, 0]
click at [582, 402] on span "Vaporizers" at bounding box center [570, 401] width 49 height 15
click at [825, 370] on form "Date Range Last 30 Days Locations Torbay Rd, St. John's - Oceanic Releaf Classi…" at bounding box center [768, 375] width 704 height 339
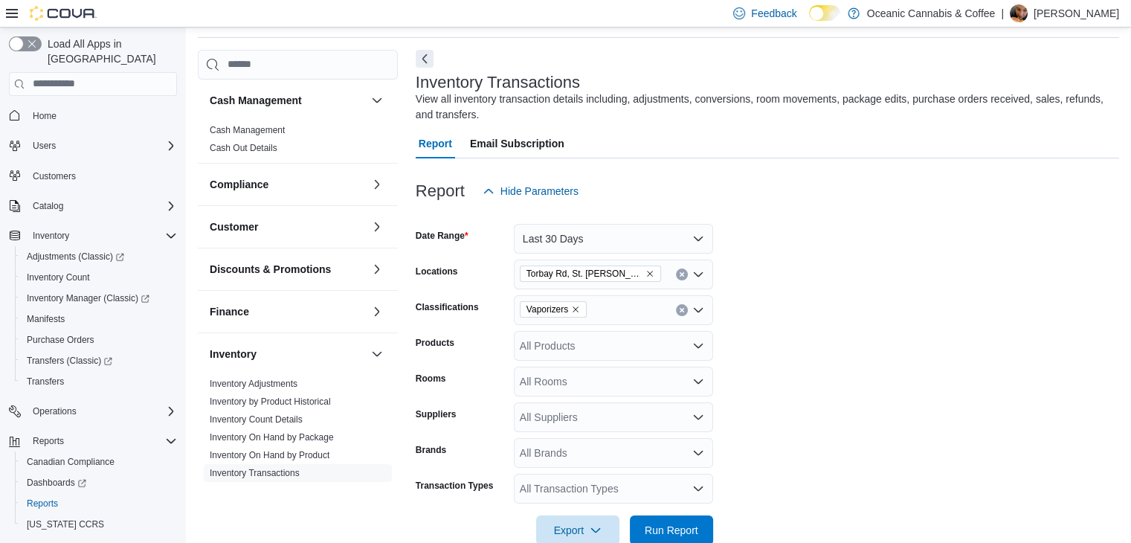
click at [567, 447] on div "All Brands" at bounding box center [613, 453] width 199 height 30
type input "*"
type input "******"
click at [558, 428] on span "Adults Only" at bounding box center [613, 425] width 181 height 15
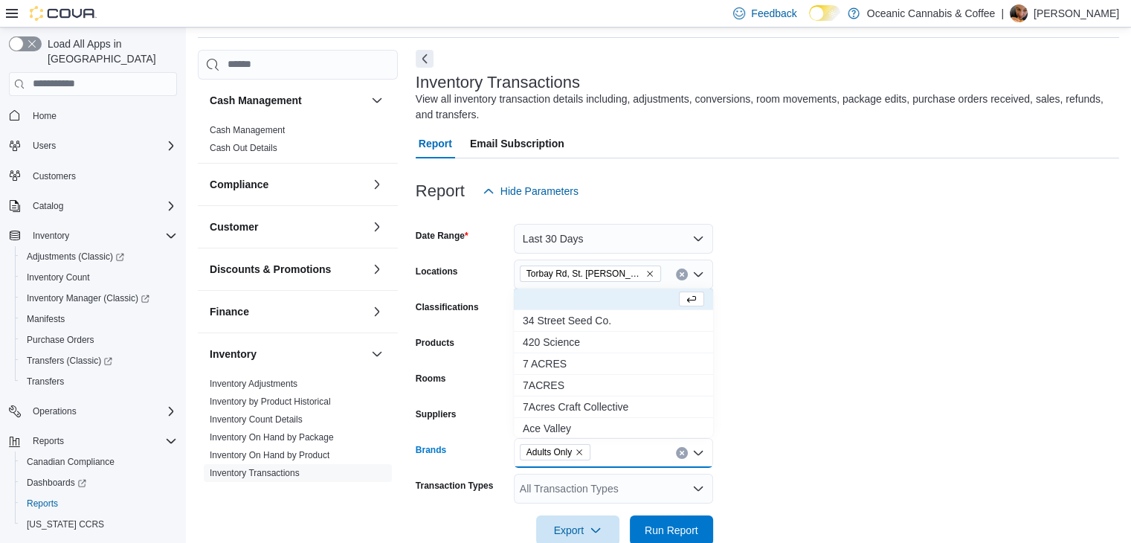
click at [656, 490] on div "All Transaction Types" at bounding box center [613, 489] width 199 height 30
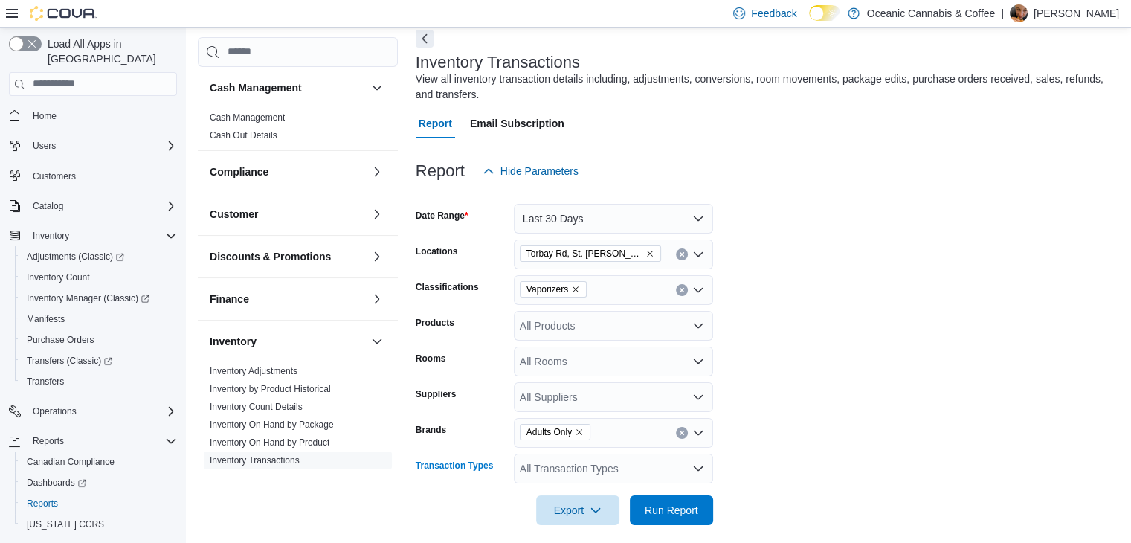
scroll to position [81, 0]
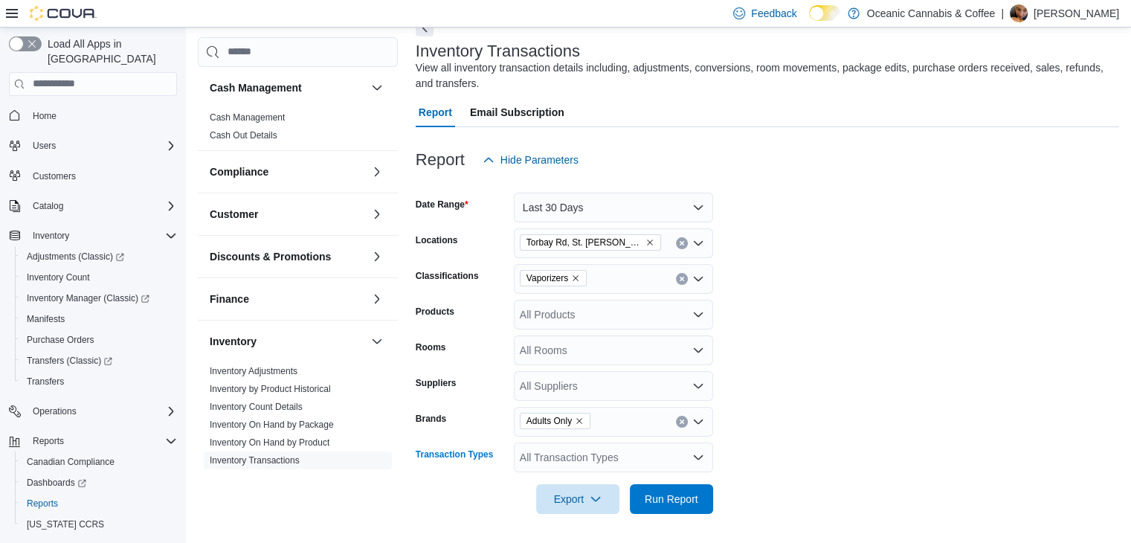
click at [625, 451] on div "All Transaction Types Combo box. Selected. Combo box input. All Transaction Typ…" at bounding box center [613, 457] width 199 height 30
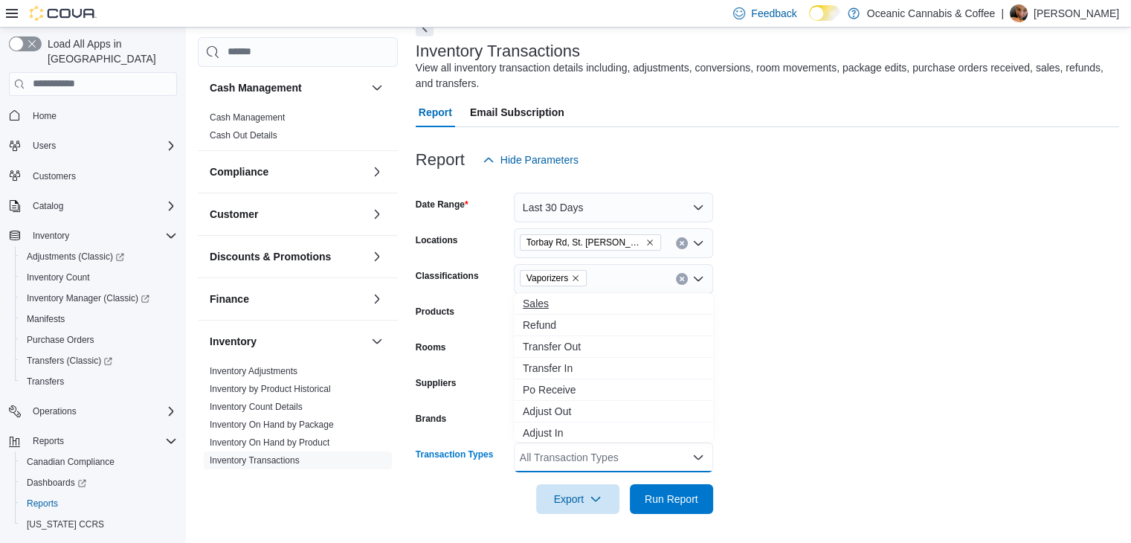
click at [556, 306] on span "Sales" at bounding box center [613, 303] width 181 height 15
click at [821, 355] on form "Date Range Last 30 Days Locations Torbay Rd, St. John's - Oceanic Releaf Classi…" at bounding box center [768, 344] width 704 height 339
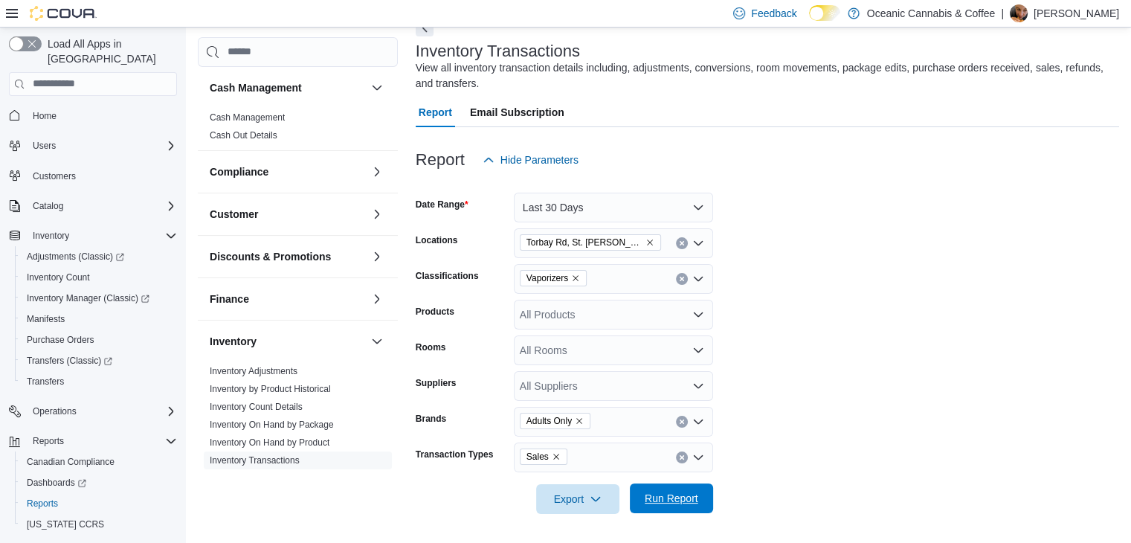
click at [688, 494] on span "Run Report" at bounding box center [672, 498] width 54 height 15
click at [801, 335] on form "Date Range Last 30 Days Locations Torbay Rd, St. John's - Oceanic Releaf Classi…" at bounding box center [770, 344] width 708 height 339
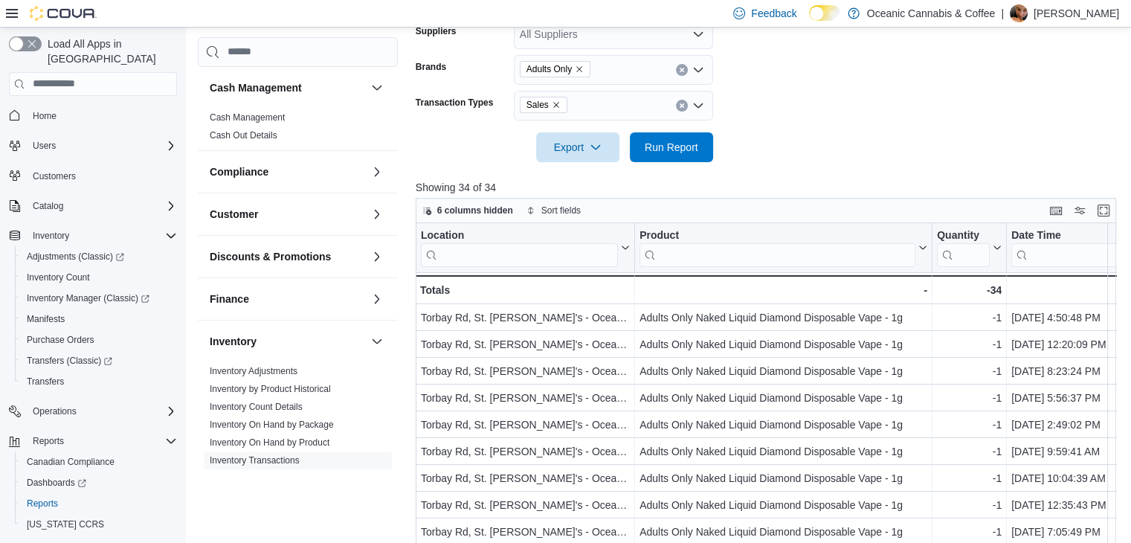
scroll to position [384, 0]
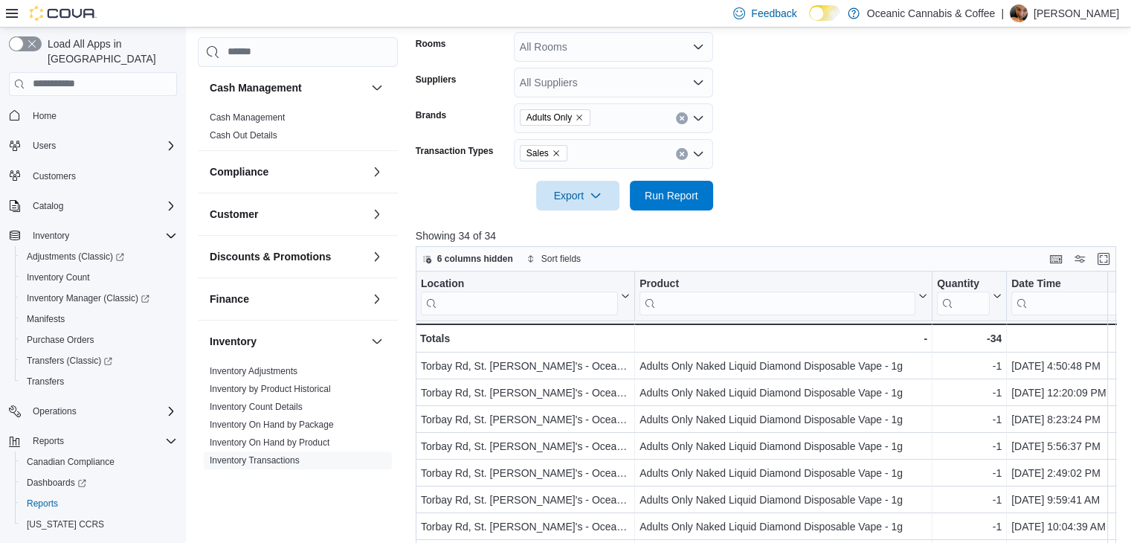
click at [927, 182] on form "Date Range Last 30 Days Locations Torbay Rd, St. John's - Oceanic Releaf Classi…" at bounding box center [770, 40] width 708 height 339
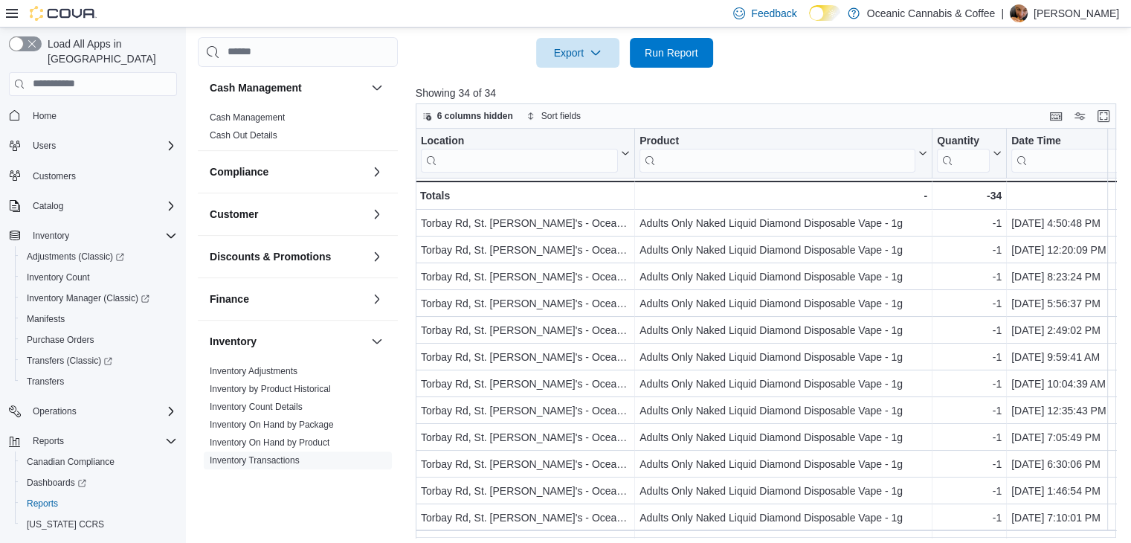
scroll to position [533, 0]
